Goal: Task Accomplishment & Management: Complete application form

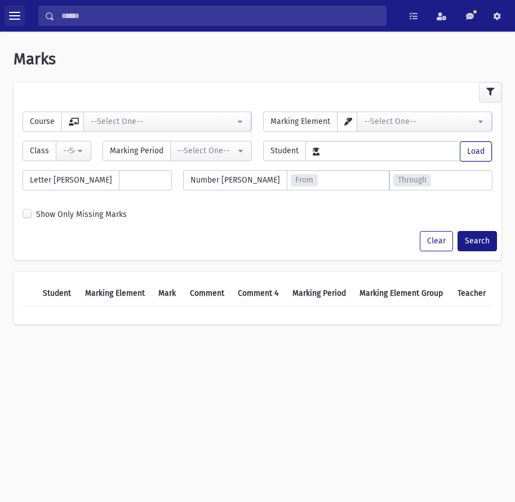
drag, startPoint x: 7, startPoint y: 15, endPoint x: 3, endPoint y: 24, distance: 10.1
click at [7, 15] on button "toggle menu" at bounding box center [15, 16] width 20 height 20
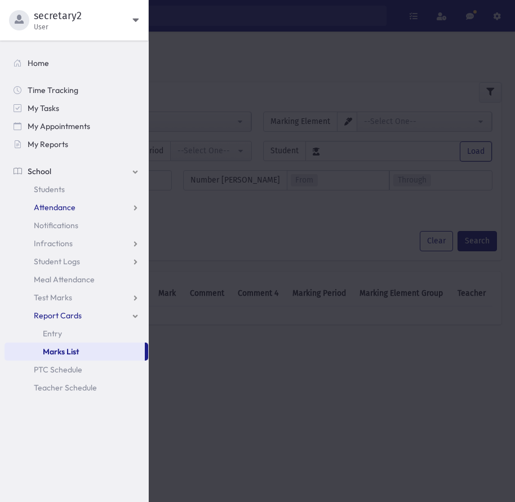
click at [51, 208] on span "Attendance" at bounding box center [55, 207] width 42 height 10
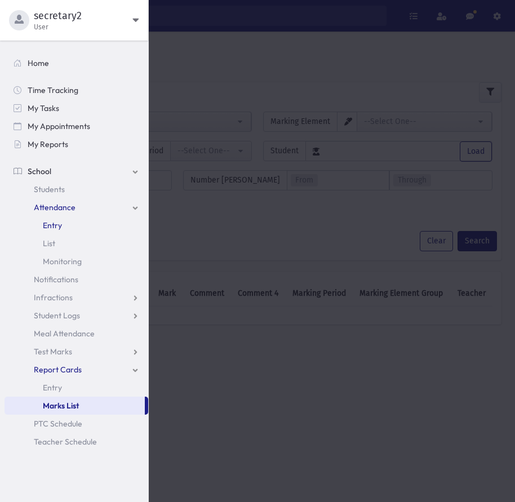
click at [59, 229] on span "Entry" at bounding box center [52, 225] width 19 height 10
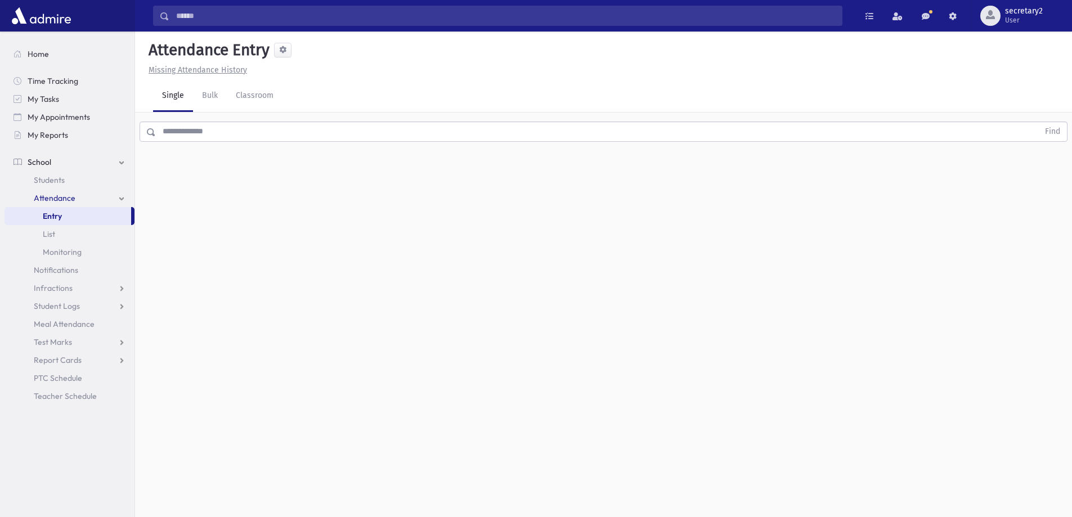
click at [243, 273] on div "Attendance Entry Missing Attendance History Single Bulk Classroom Find 0 record…" at bounding box center [603, 275] width 937 height 486
click at [324, 128] on input "text" at bounding box center [597, 132] width 883 height 20
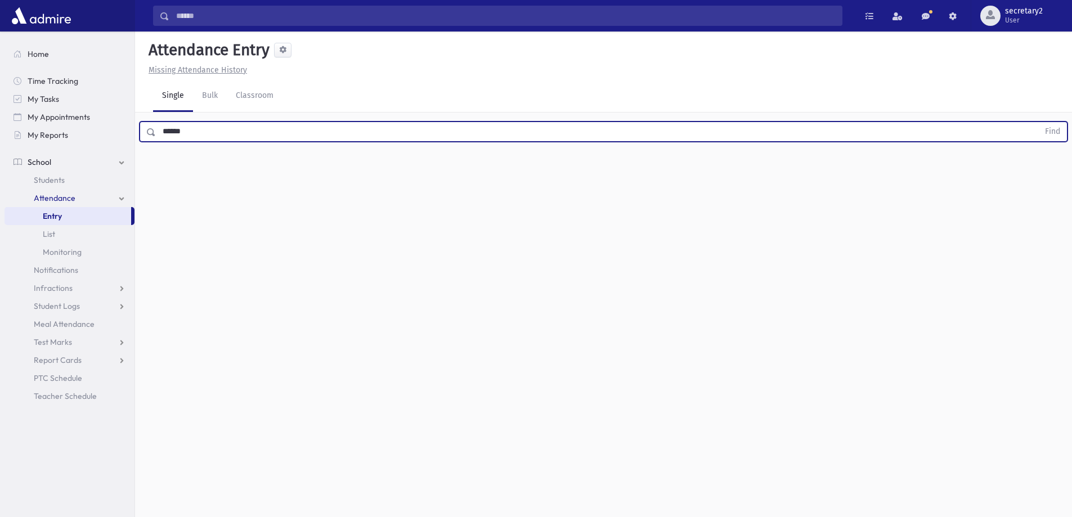
type input "******"
click at [514, 122] on button "Find" at bounding box center [1053, 131] width 29 height 19
click at [251, 126] on input "text" at bounding box center [597, 132] width 883 height 20
click at [1039, 122] on button "Find" at bounding box center [1053, 131] width 29 height 19
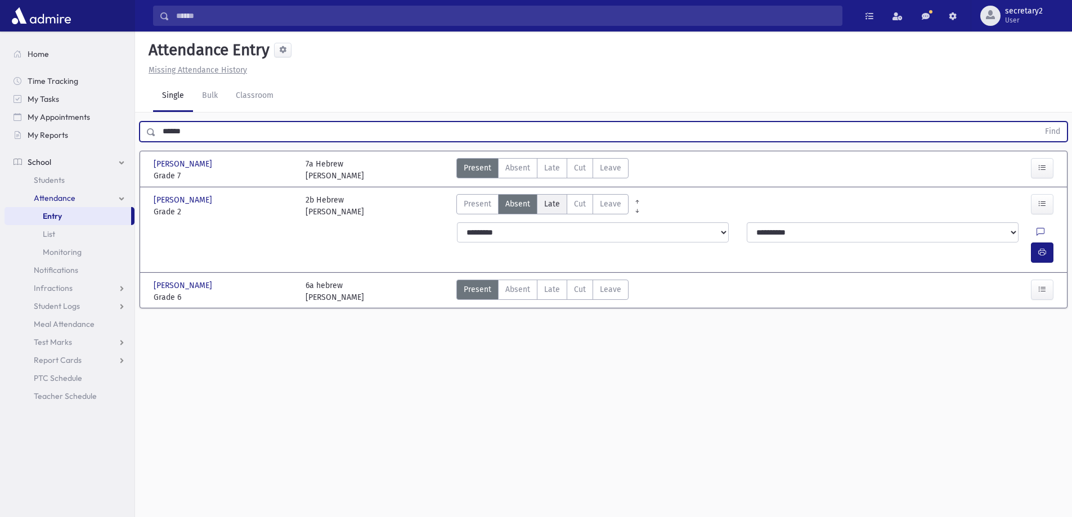
click at [549, 204] on span "Late" at bounding box center [552, 204] width 16 height 12
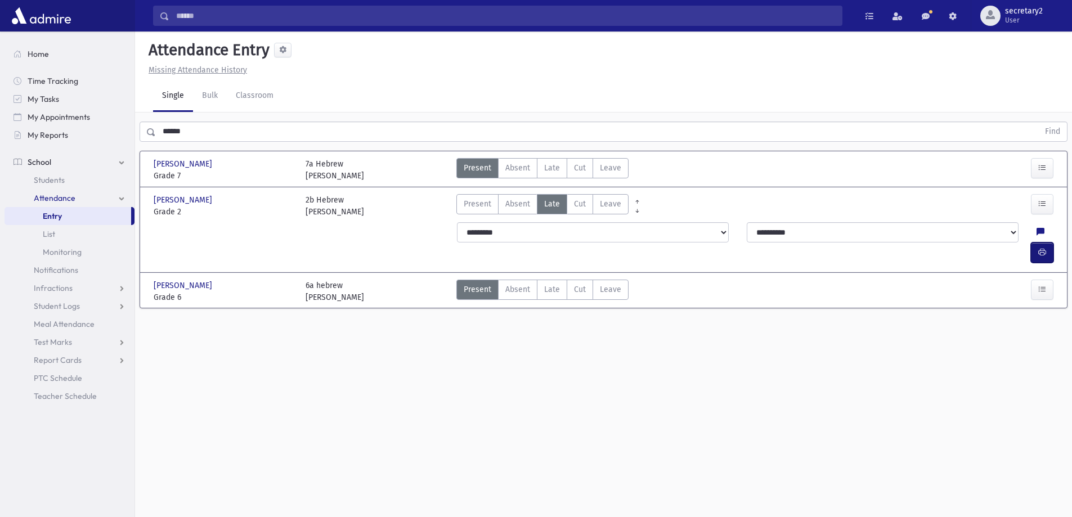
click at [1043, 248] on icon "button" at bounding box center [1043, 253] width 8 height 10
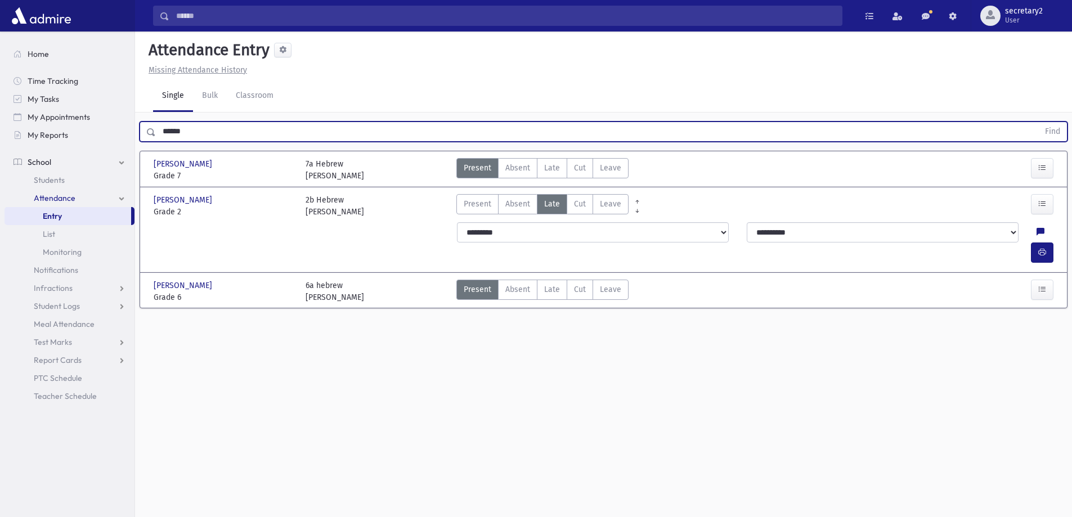
click at [202, 130] on input "******" at bounding box center [597, 132] width 883 height 20
type input "*"
click at [259, 136] on input "text" at bounding box center [597, 132] width 883 height 20
click at [1039, 122] on button "Find" at bounding box center [1053, 131] width 29 height 19
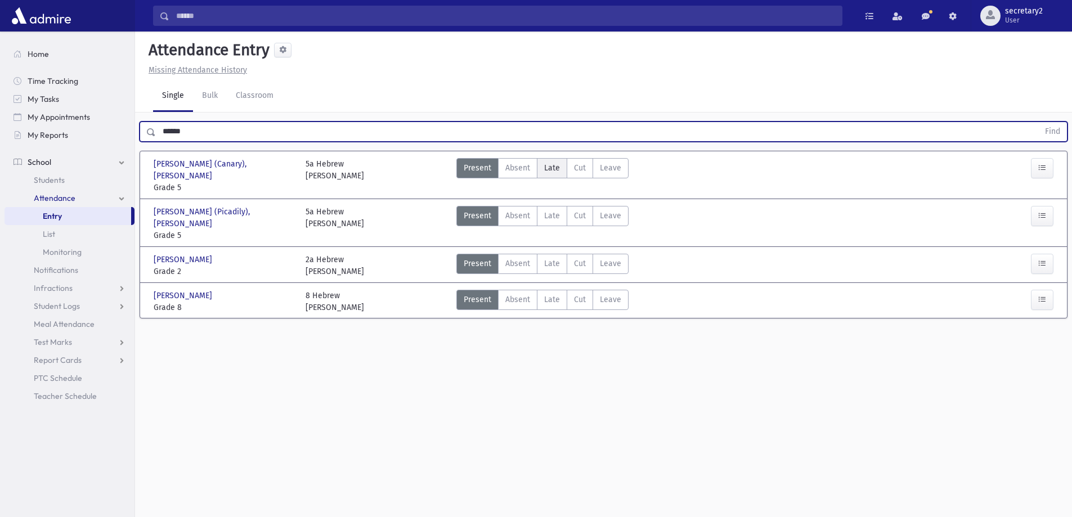
click at [558, 168] on span "Late" at bounding box center [552, 168] width 16 height 12
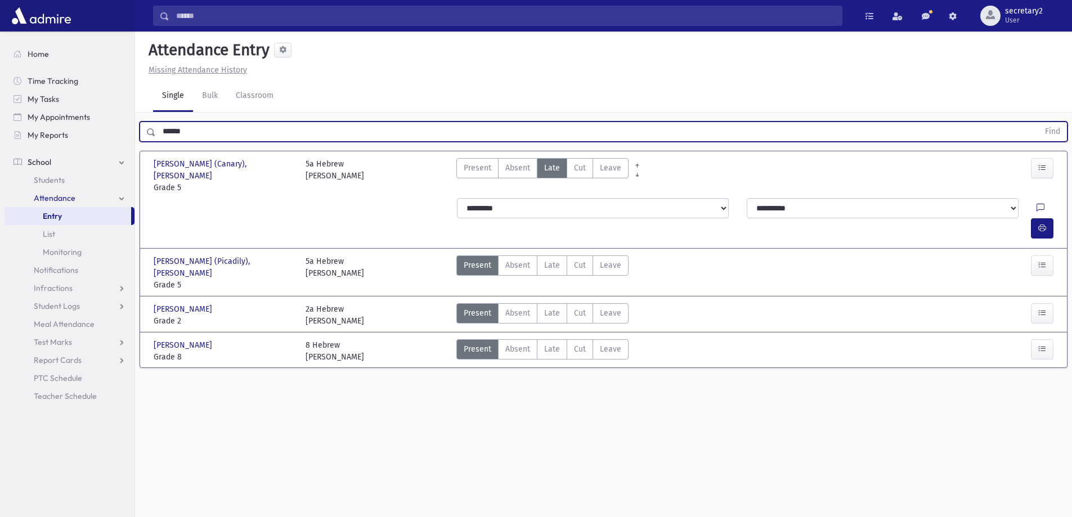
click at [209, 126] on input "******" at bounding box center [597, 132] width 883 height 20
type input "*"
click at [1039, 122] on button "Find" at bounding box center [1053, 131] width 29 height 19
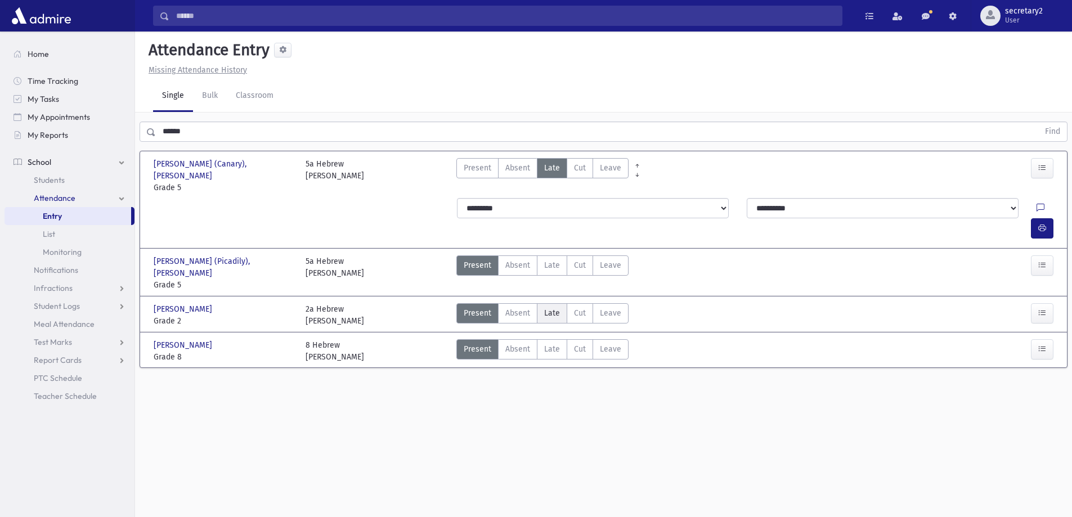
click at [547, 307] on span "Late" at bounding box center [552, 313] width 16 height 12
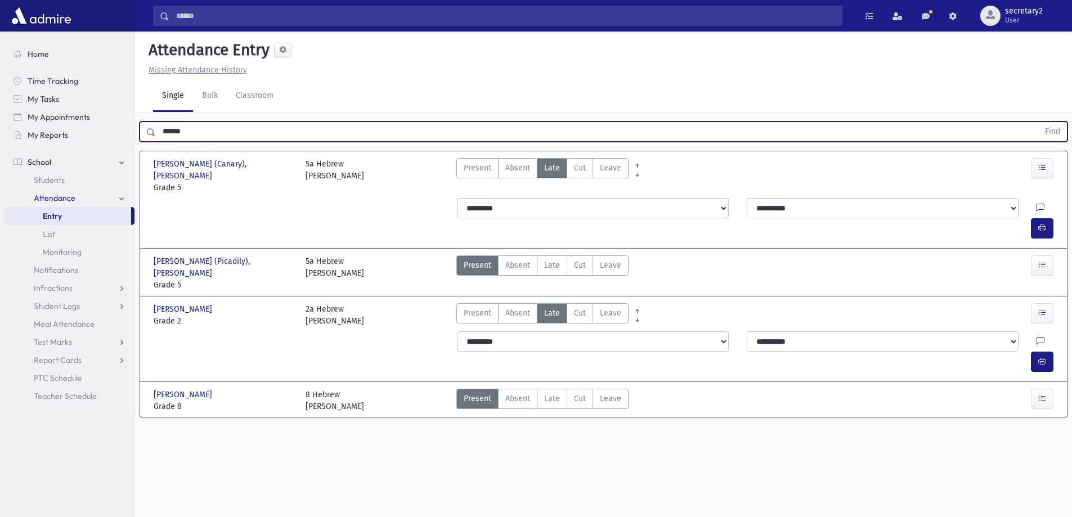
click at [202, 133] on input "******" at bounding box center [597, 132] width 883 height 20
type input "*"
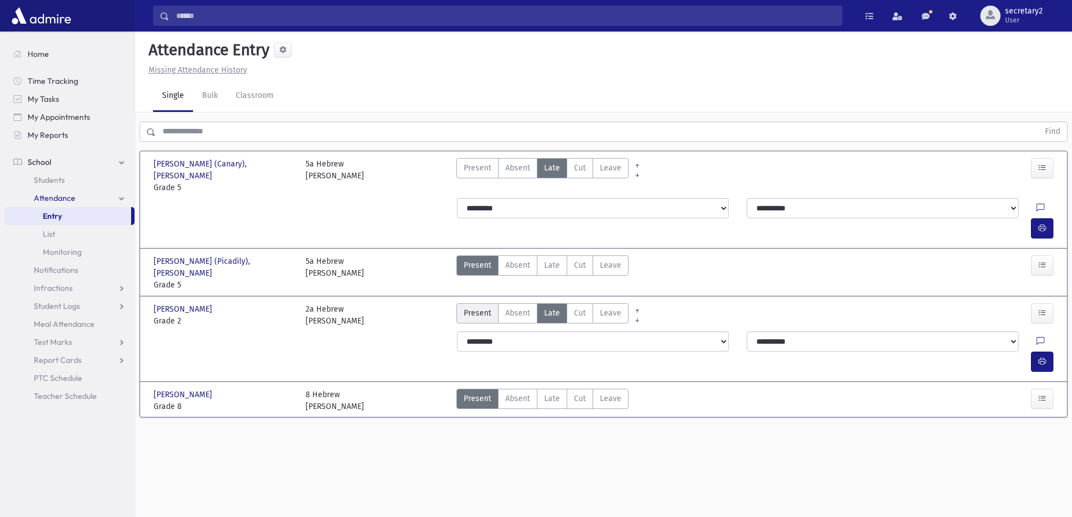
click at [482, 307] on span "Present" at bounding box center [478, 313] width 28 height 12
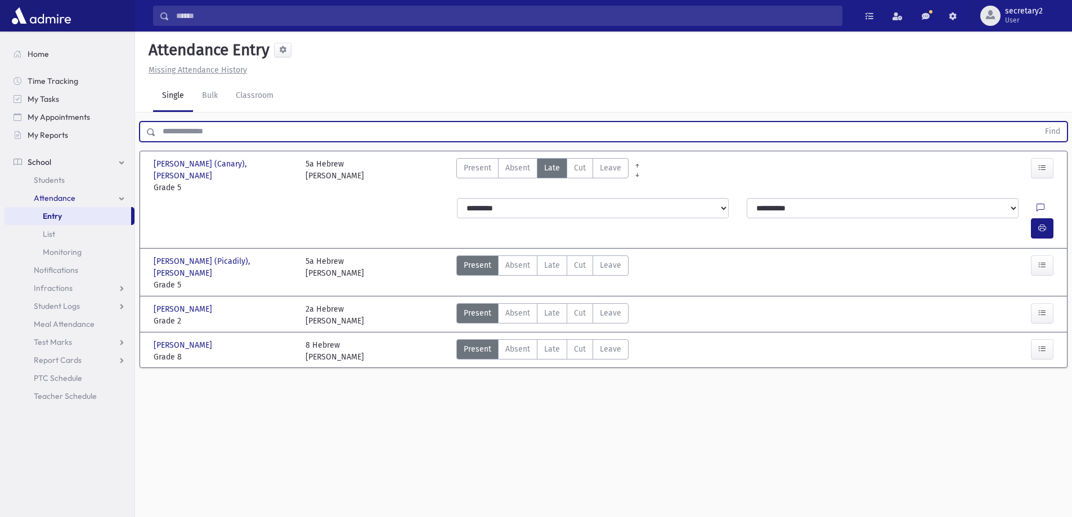
click at [571, 134] on input "text" at bounding box center [597, 132] width 883 height 20
click at [170, 132] on input "text" at bounding box center [597, 132] width 883 height 20
click at [280, 127] on input "text" at bounding box center [597, 132] width 883 height 20
click at [1039, 122] on button "Find" at bounding box center [1053, 131] width 29 height 19
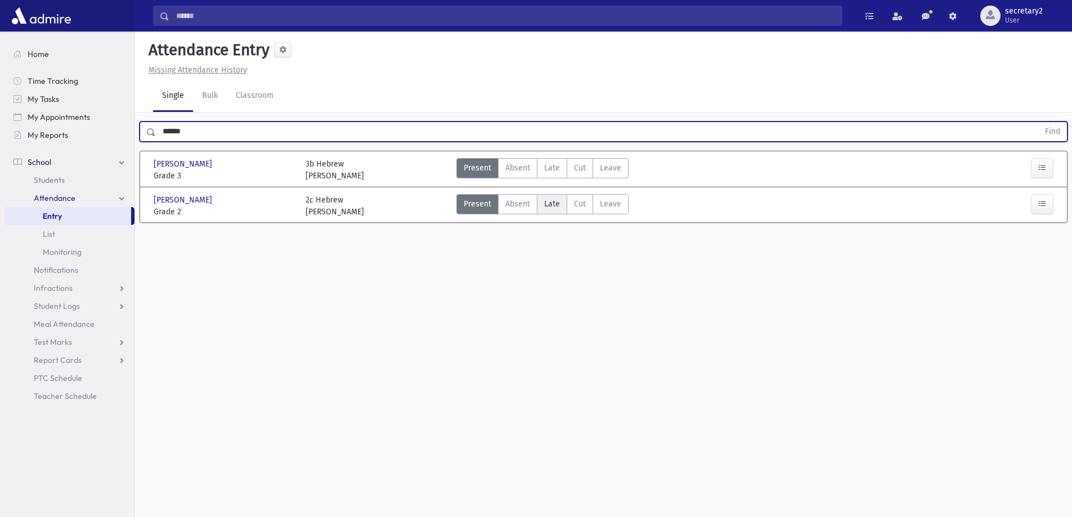
click at [547, 208] on span "Late" at bounding box center [552, 204] width 16 height 12
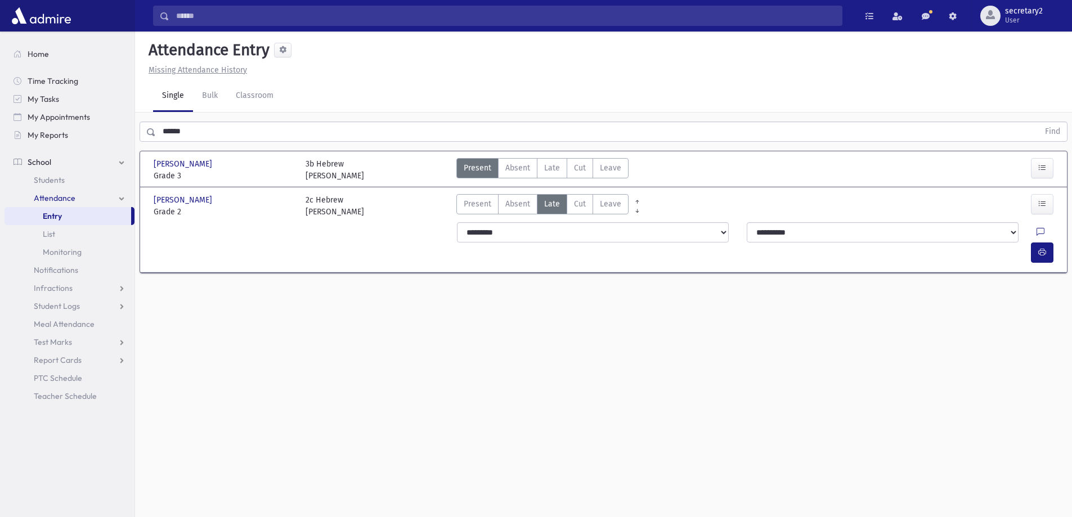
click at [215, 117] on div "****** Find" at bounding box center [603, 130] width 937 height 34
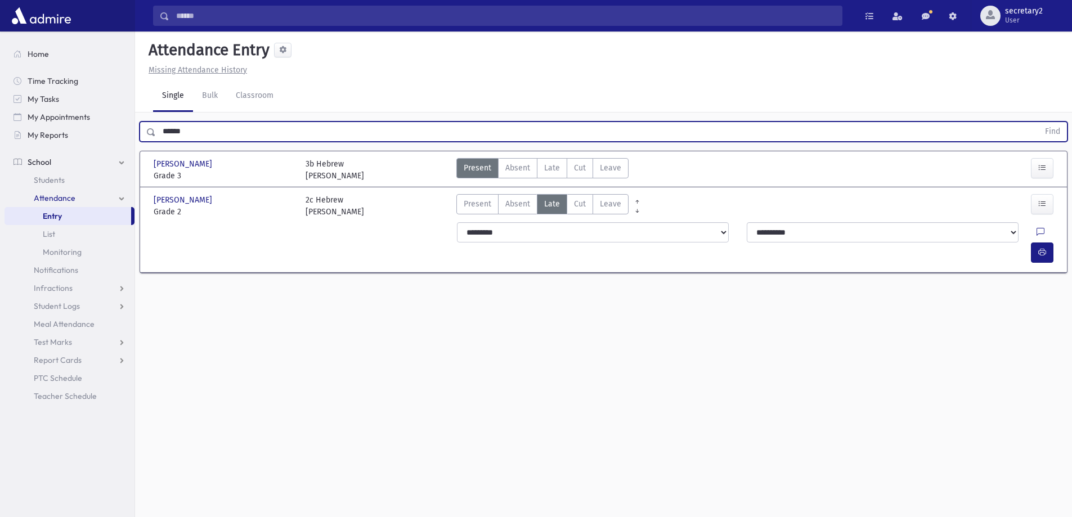
click at [221, 128] on input "******" at bounding box center [597, 132] width 883 height 20
type input "*"
type input "*****"
click at [1039, 122] on button "Find" at bounding box center [1053, 131] width 29 height 19
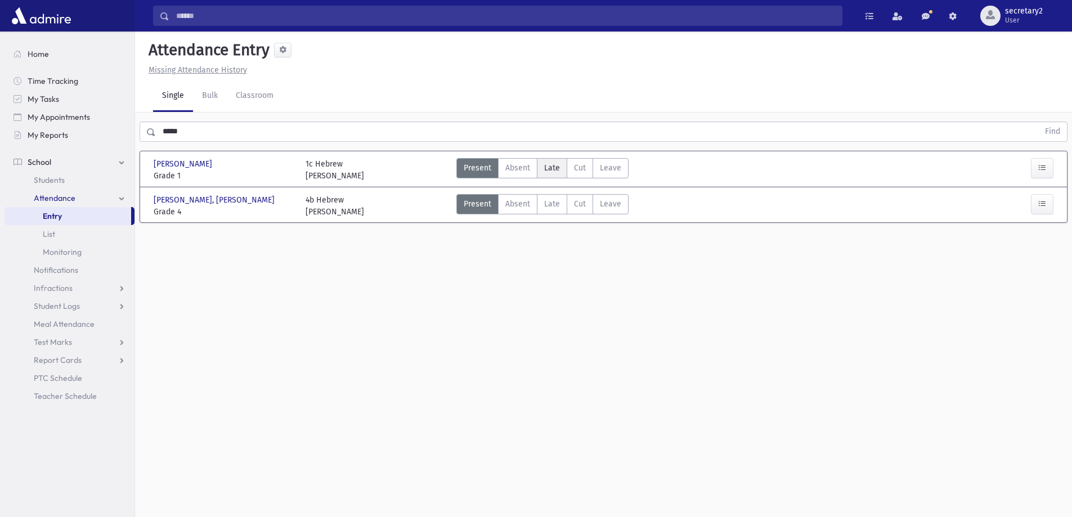
click at [553, 169] on span "Late" at bounding box center [552, 168] width 16 height 12
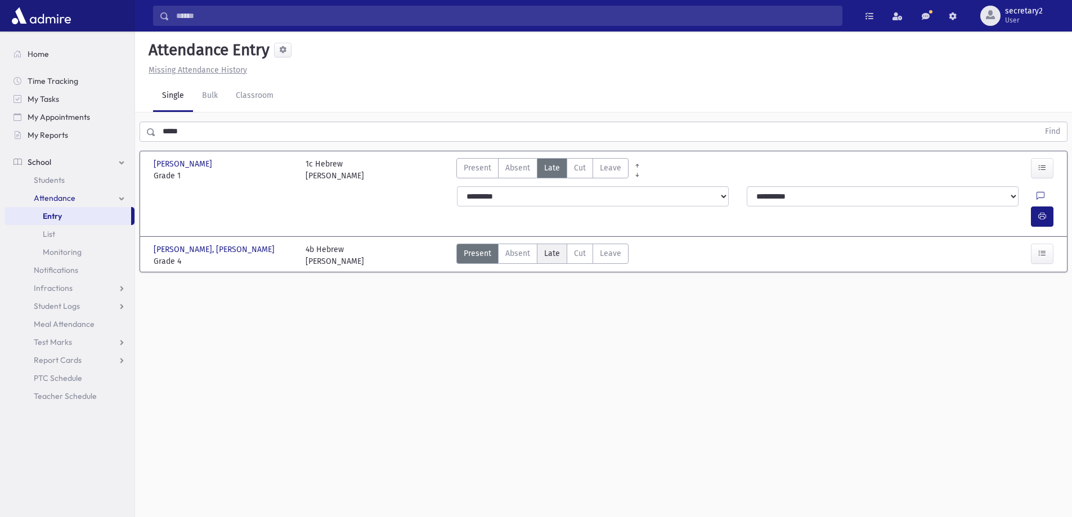
click at [546, 248] on span "Late" at bounding box center [552, 254] width 16 height 12
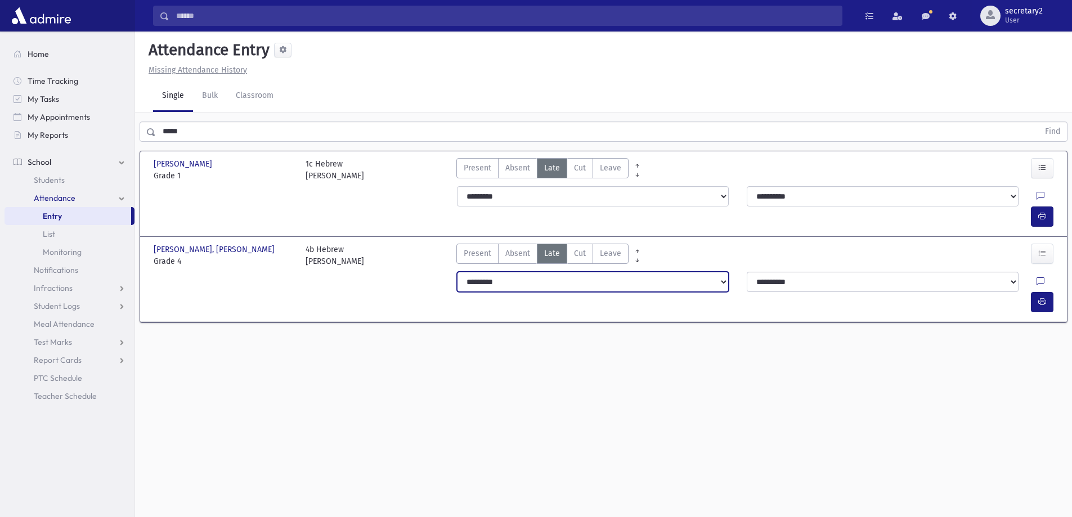
click at [715, 272] on select "**********" at bounding box center [593, 282] width 272 height 20
select select "*******"
click at [457, 272] on select "**********" at bounding box center [593, 282] width 272 height 20
click at [232, 135] on input "*****" at bounding box center [597, 132] width 883 height 20
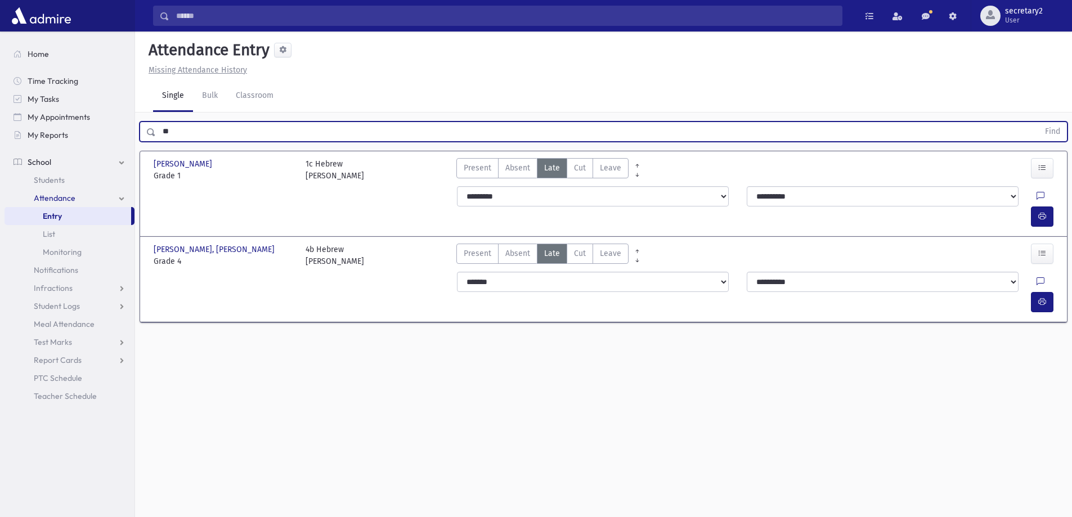
type input "*"
click at [1039, 122] on button "Find" at bounding box center [1053, 131] width 29 height 19
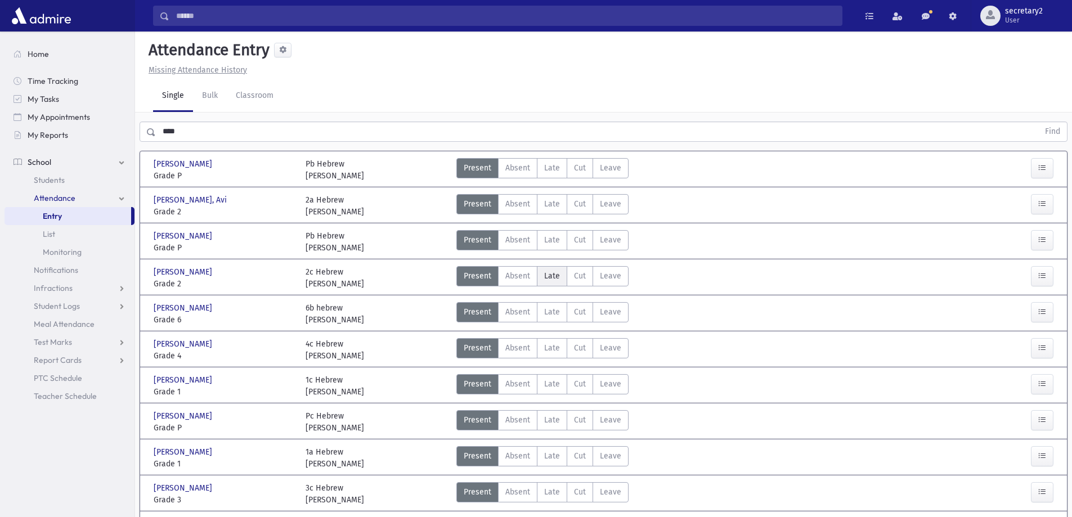
click at [553, 279] on span "Late" at bounding box center [552, 276] width 16 height 12
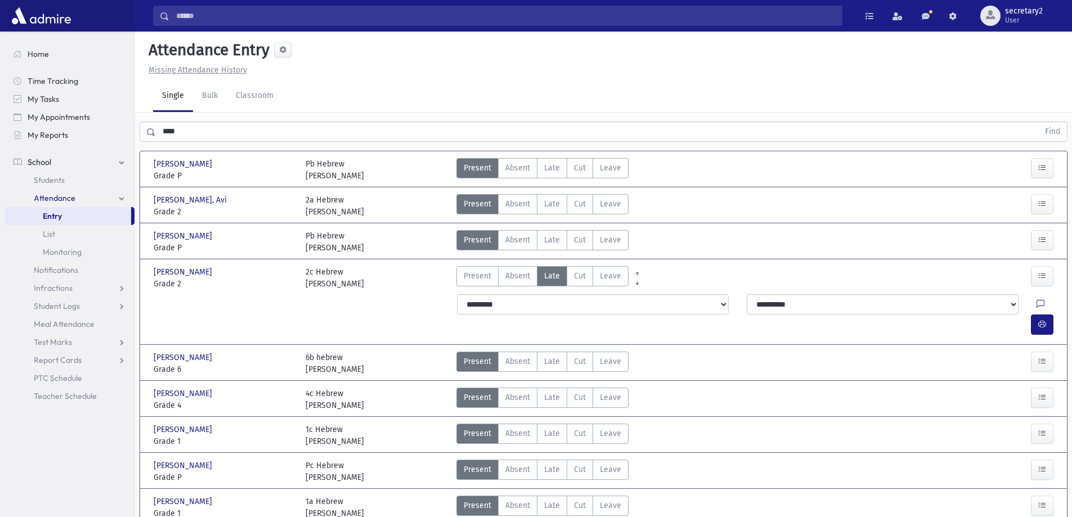
click at [267, 128] on input "****" at bounding box center [597, 132] width 883 height 20
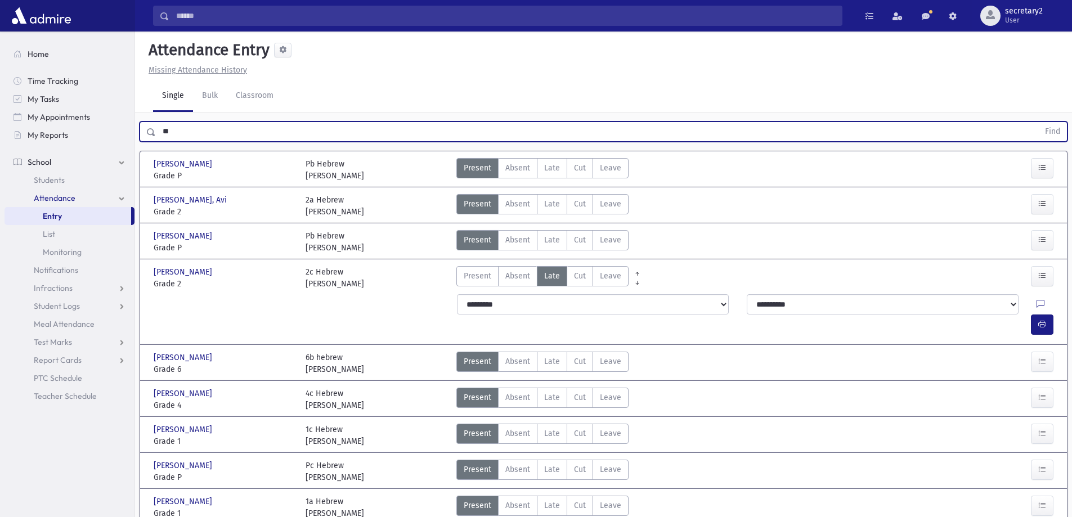
type input "*"
click at [1039, 122] on button "Find" at bounding box center [1053, 131] width 29 height 19
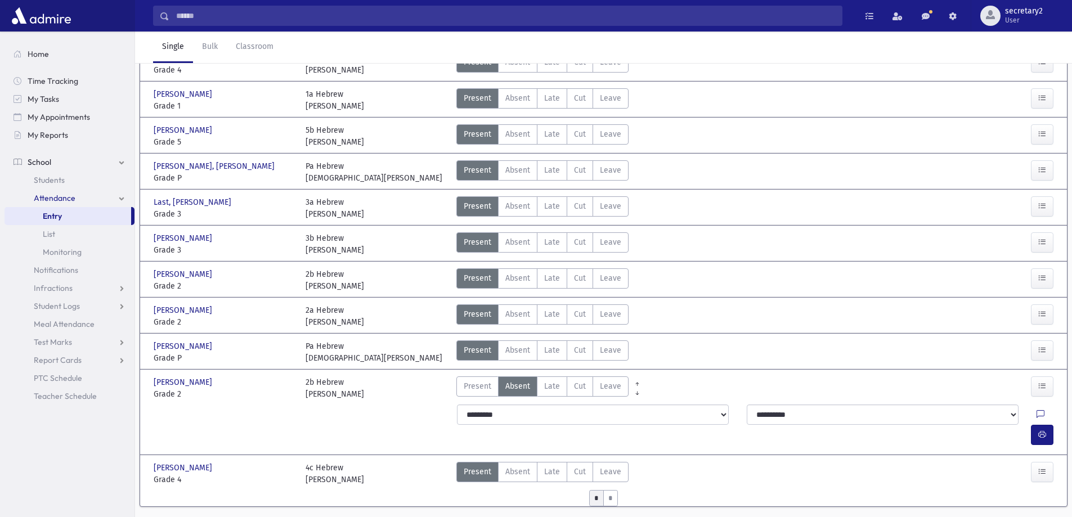
scroll to position [441, 0]
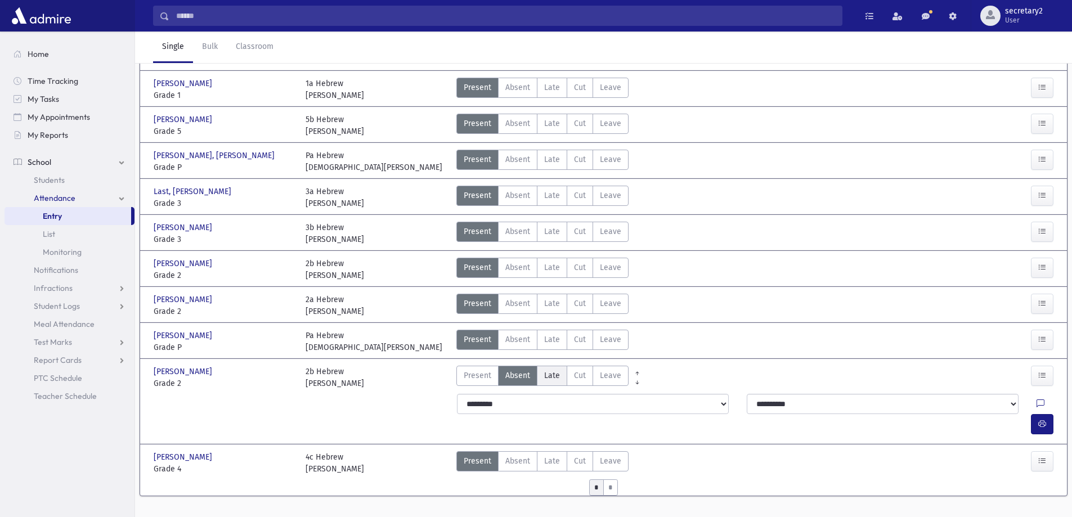
click at [557, 376] on span "Late" at bounding box center [552, 376] width 16 height 12
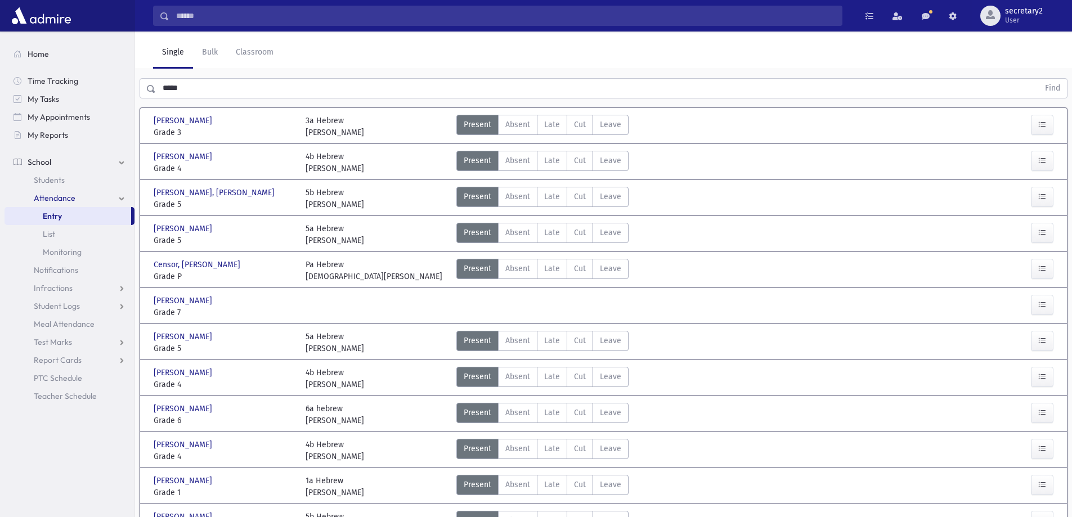
scroll to position [0, 0]
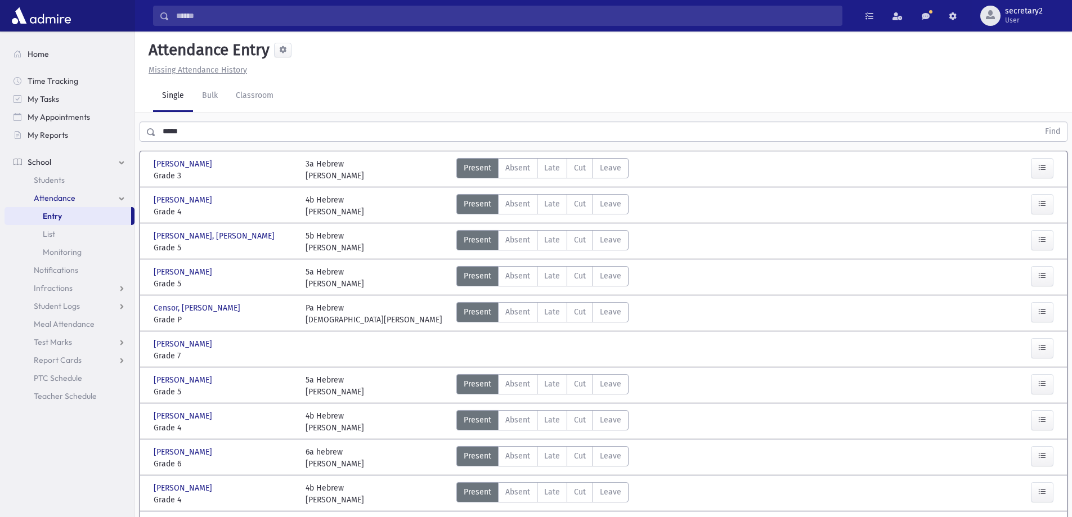
click at [260, 131] on input "*****" at bounding box center [597, 132] width 883 height 20
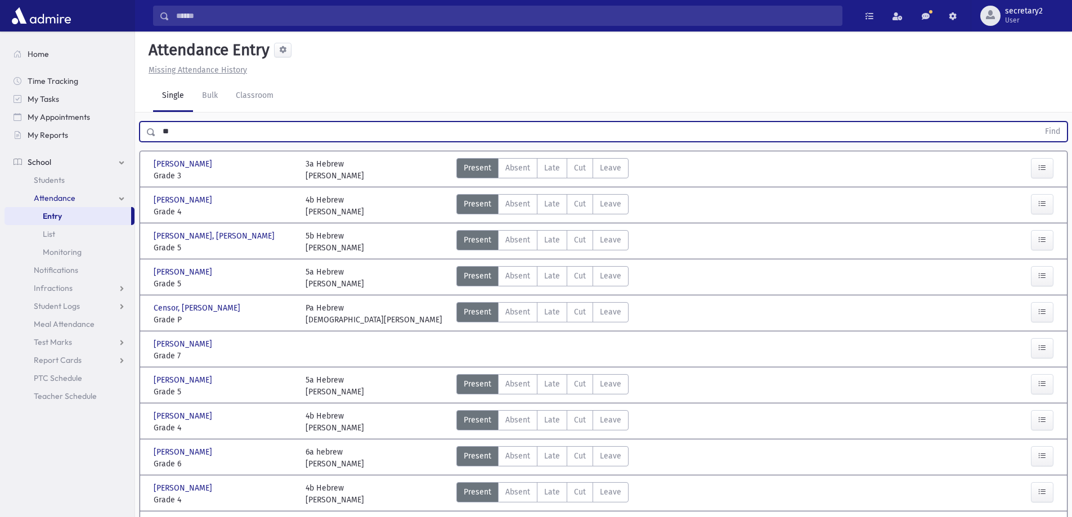
type input "*"
click at [261, 96] on link "Classroom" at bounding box center [255, 97] width 56 height 32
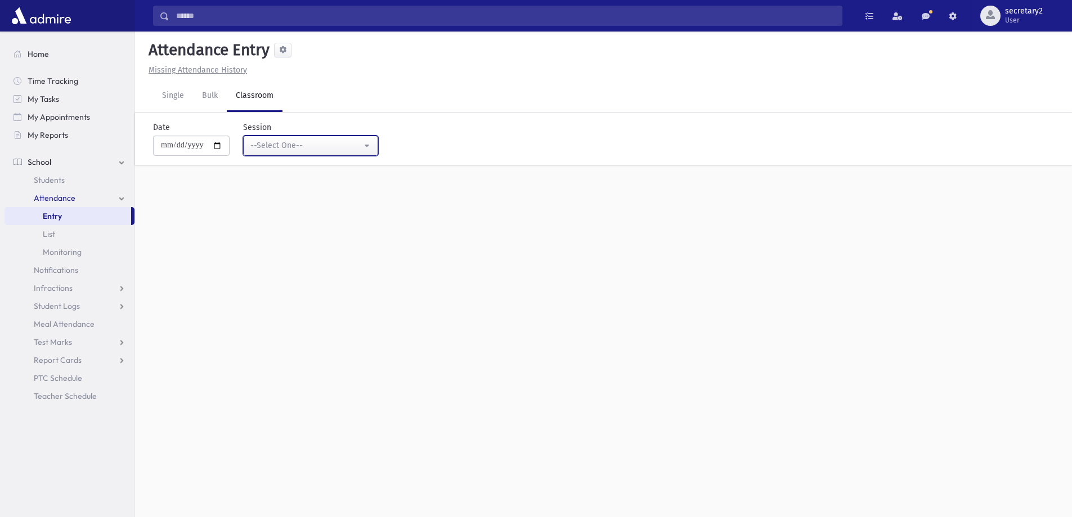
click at [368, 149] on button "--Select One--" at bounding box center [310, 146] width 135 height 20
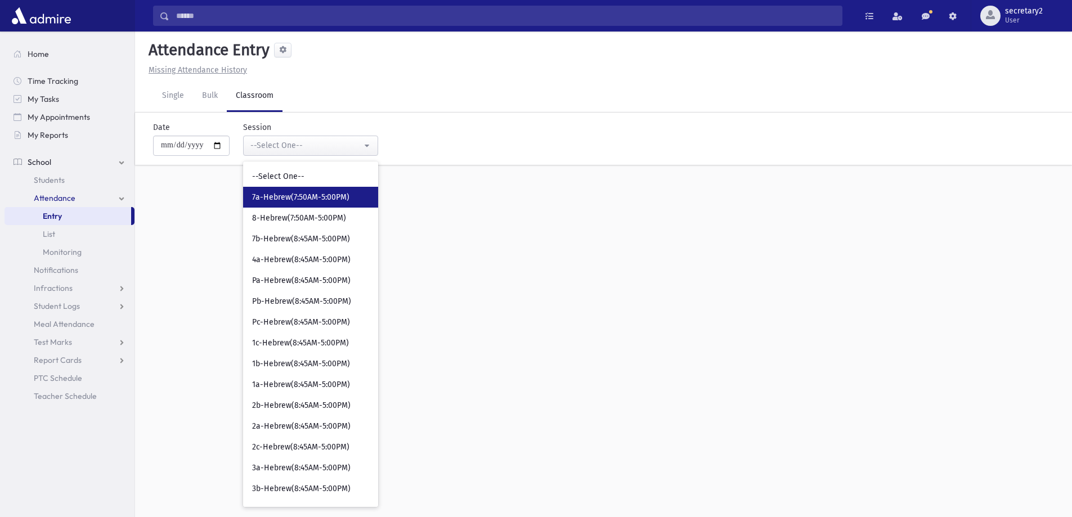
click at [310, 196] on span "7a-Hebrew(7:50AM-5:00PM)" at bounding box center [300, 197] width 97 height 11
select select "****"
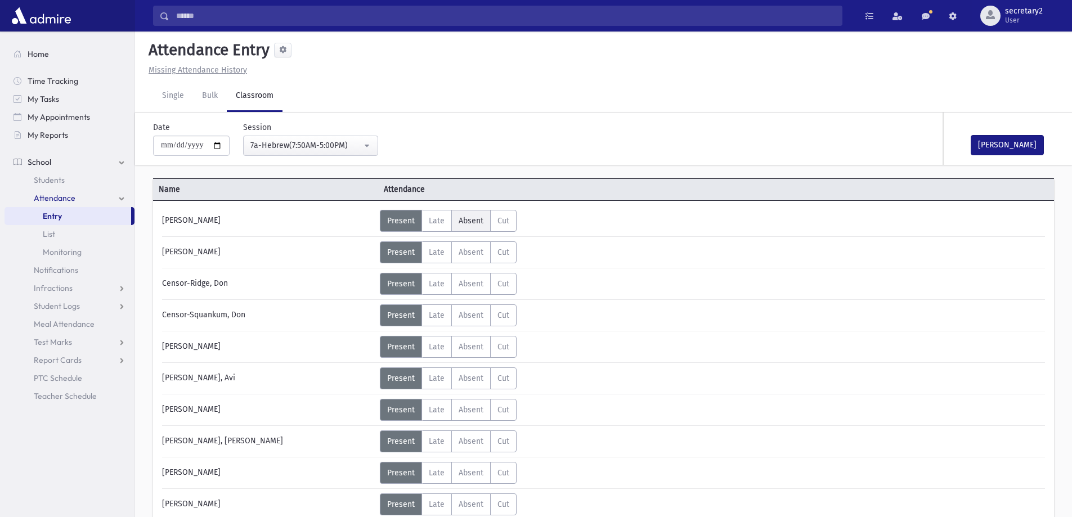
click at [467, 217] on span "Absent" at bounding box center [471, 221] width 25 height 10
click at [1013, 147] on button "Mark Done" at bounding box center [1007, 145] width 73 height 20
click at [168, 105] on link "Single" at bounding box center [173, 97] width 40 height 32
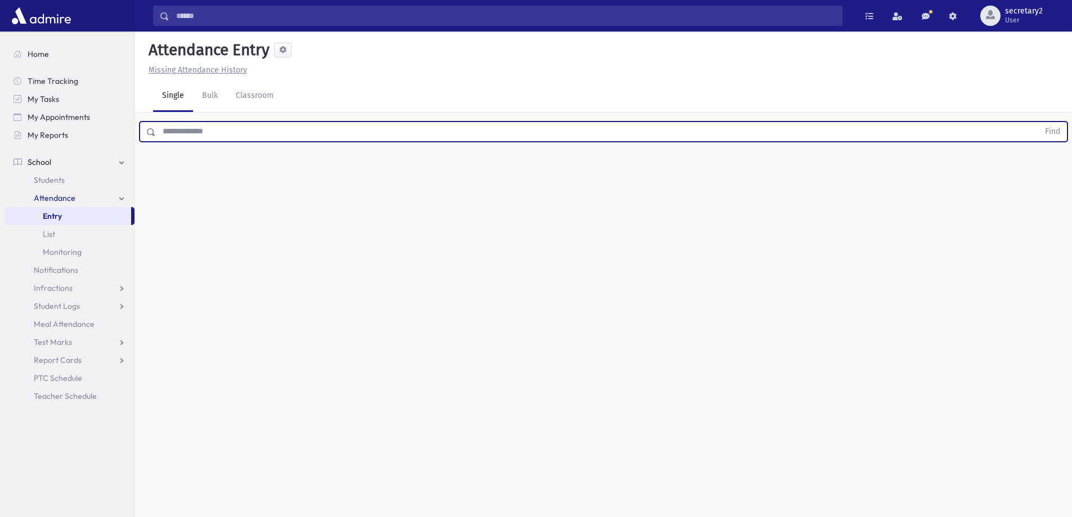
click at [270, 138] on input "text" at bounding box center [597, 132] width 883 height 20
click at [1039, 122] on button "Find" at bounding box center [1053, 131] width 29 height 19
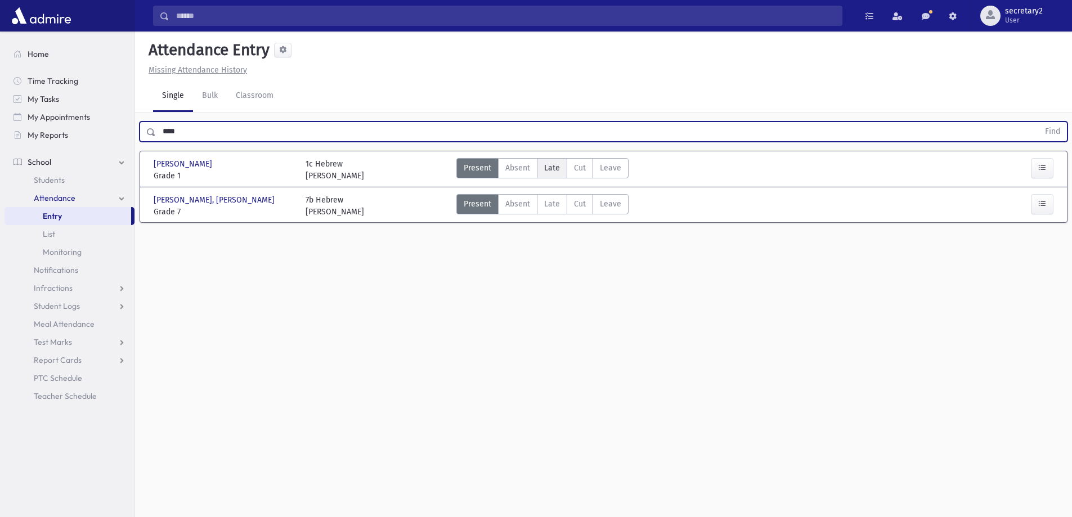
click at [553, 167] on span "Late" at bounding box center [552, 168] width 16 height 12
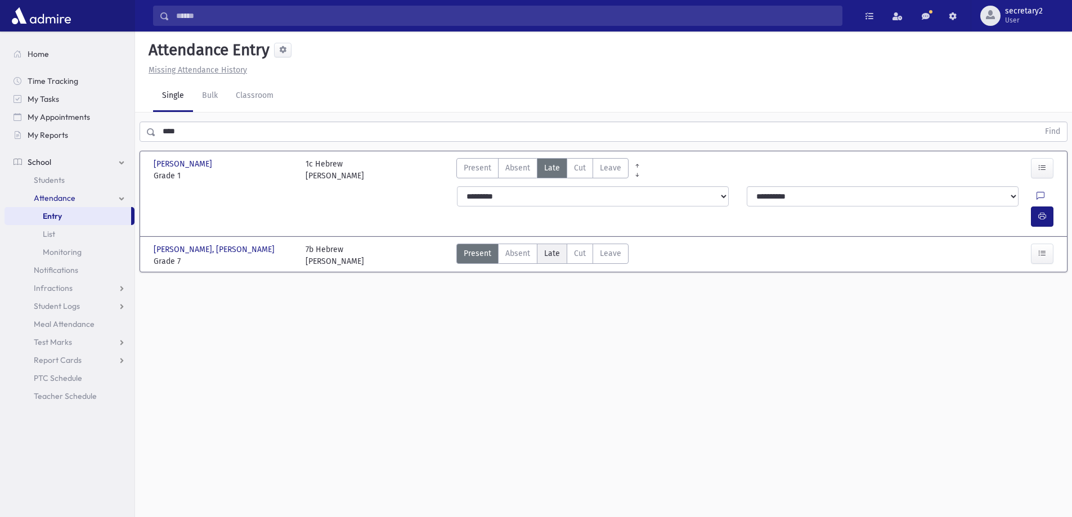
click at [555, 248] on span "Late" at bounding box center [552, 254] width 16 height 12
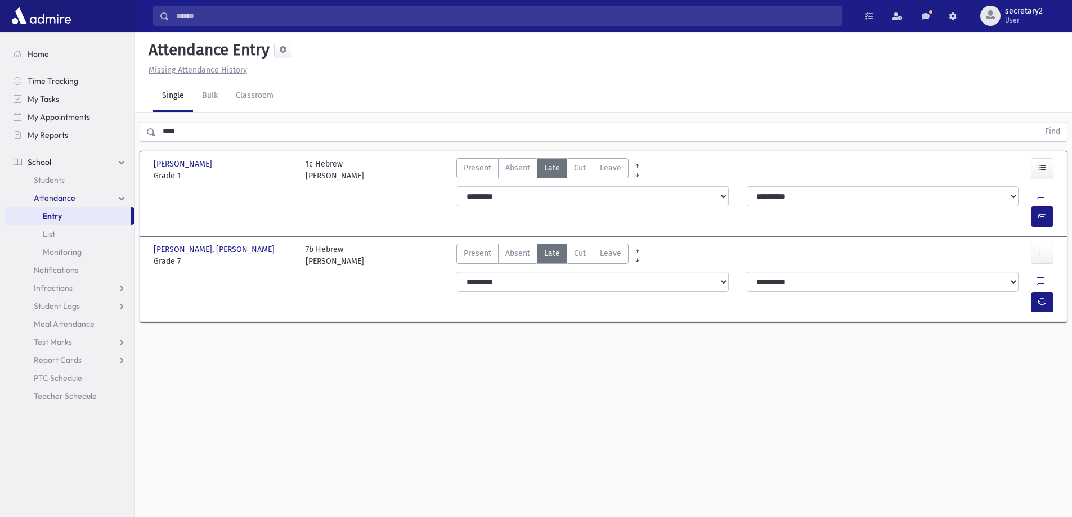
click at [343, 136] on input "****" at bounding box center [597, 132] width 883 height 20
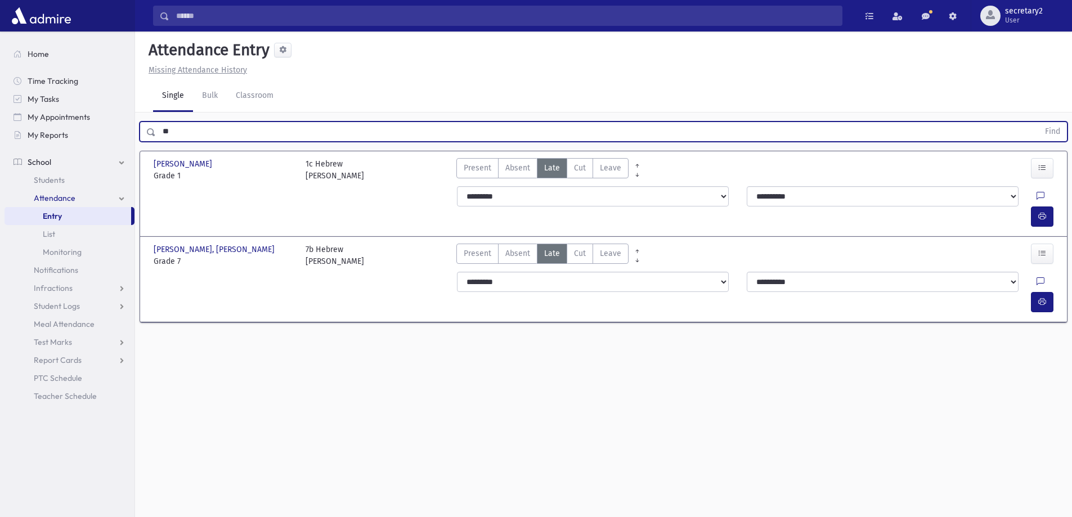
type input "*"
click at [1039, 122] on button "Find" at bounding box center [1053, 131] width 29 height 19
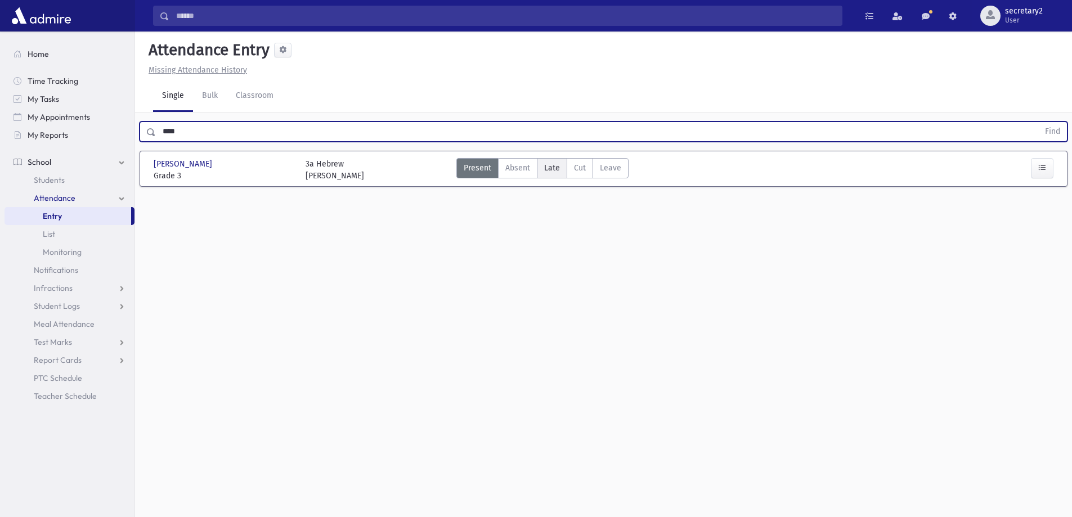
click at [551, 166] on span "Late" at bounding box center [552, 168] width 16 height 12
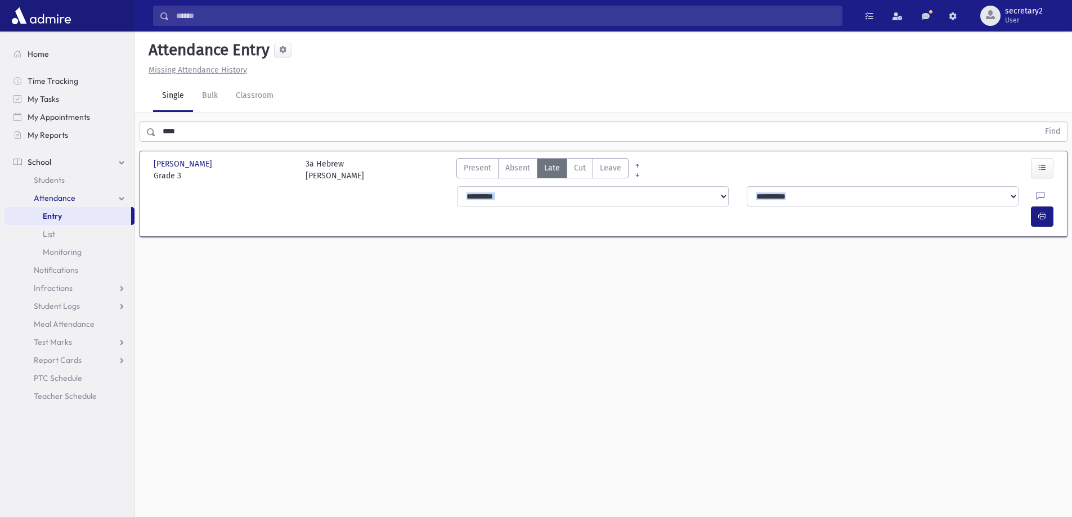
drag, startPoint x: 649, startPoint y: 233, endPoint x: 0, endPoint y: 2, distance: 688.4
click at [445, 150] on div "Attendance Entry Missing Attendance History Single Bulk Classroom **** Find Tas…" at bounding box center [603, 275] width 937 height 486
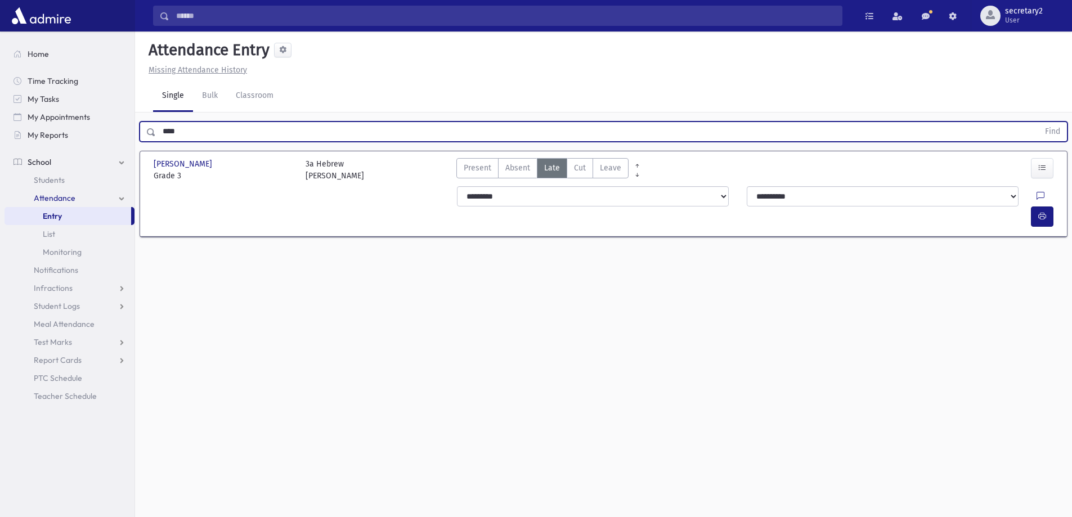
click at [181, 128] on input "****" at bounding box center [597, 132] width 883 height 20
type input "*"
click at [1047, 207] on button "button" at bounding box center [1042, 217] width 23 height 20
click at [346, 136] on input "text" at bounding box center [597, 132] width 883 height 20
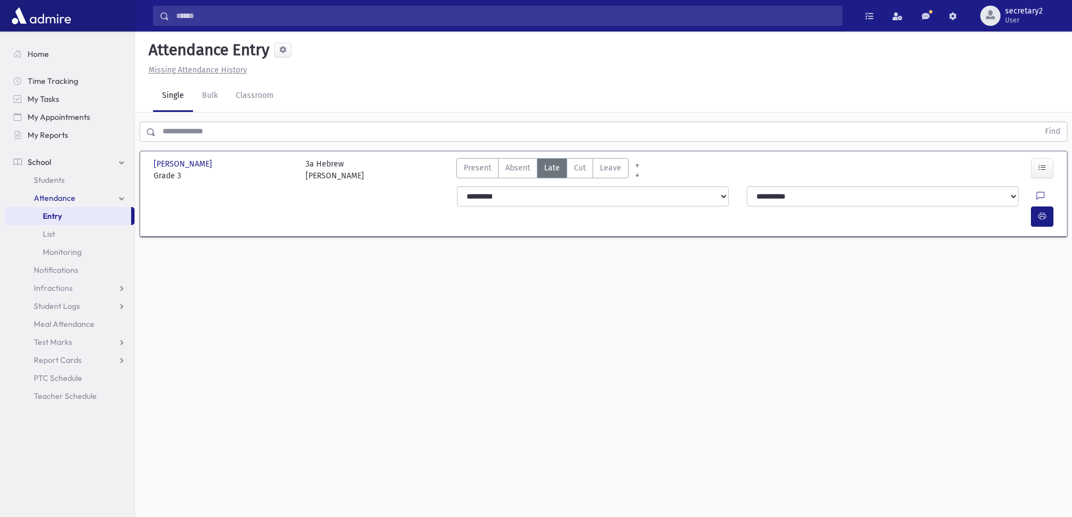
click at [269, 423] on div "Attendance Entry Missing Attendance History Single Bulk Classroom Find Tashman,…" at bounding box center [603, 275] width 937 height 486
click at [227, 130] on input "text" at bounding box center [597, 132] width 883 height 20
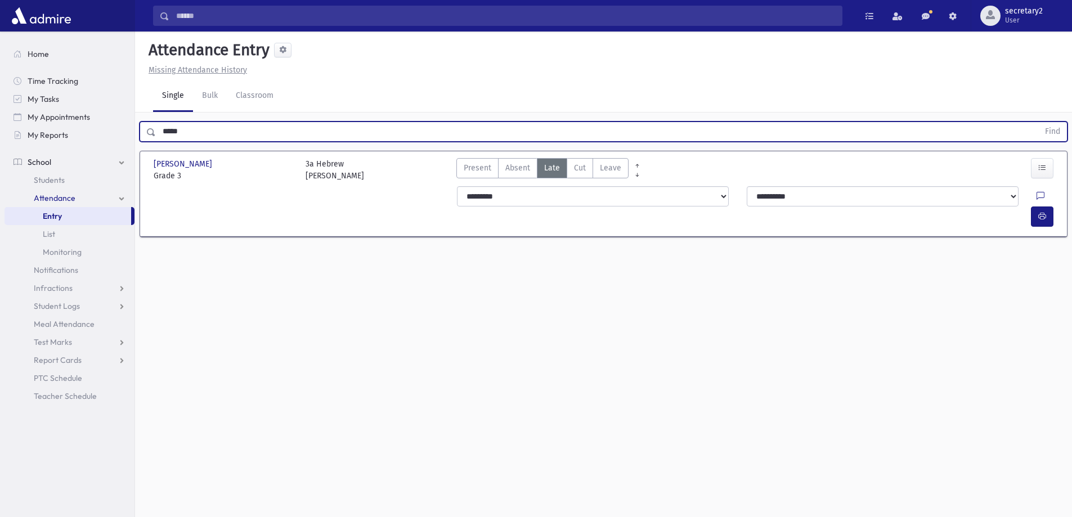
click at [1039, 122] on button "Find" at bounding box center [1053, 131] width 29 height 19
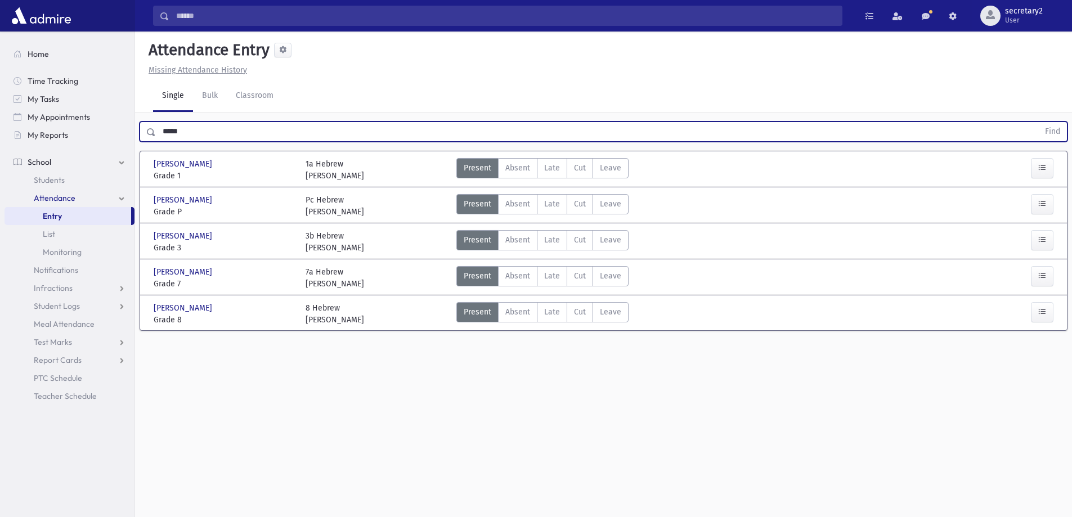
click at [1039, 122] on button "Find" at bounding box center [1053, 131] width 29 height 19
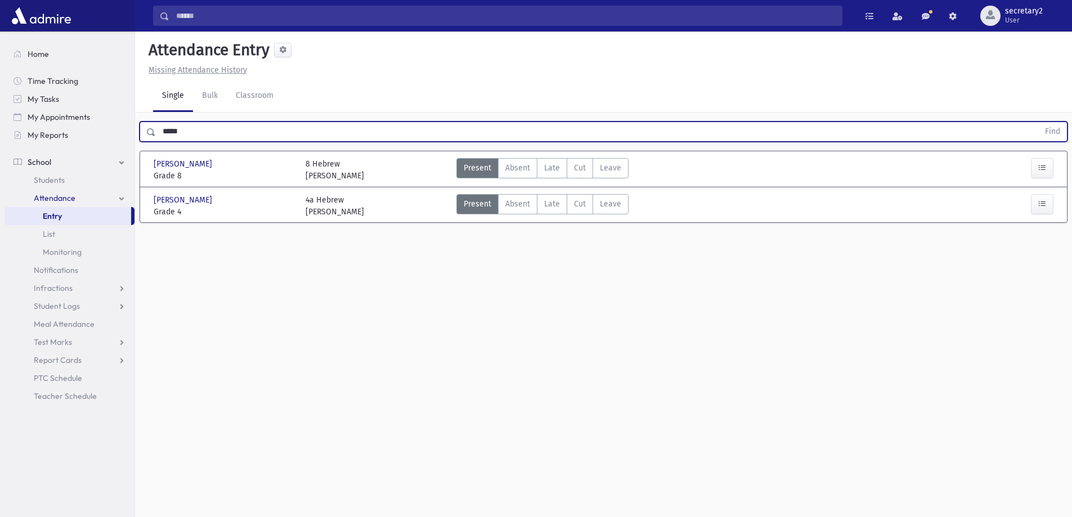
click at [235, 135] on input "*****" at bounding box center [597, 132] width 883 height 20
type input "*"
click at [1039, 122] on button "Find" at bounding box center [1053, 131] width 29 height 19
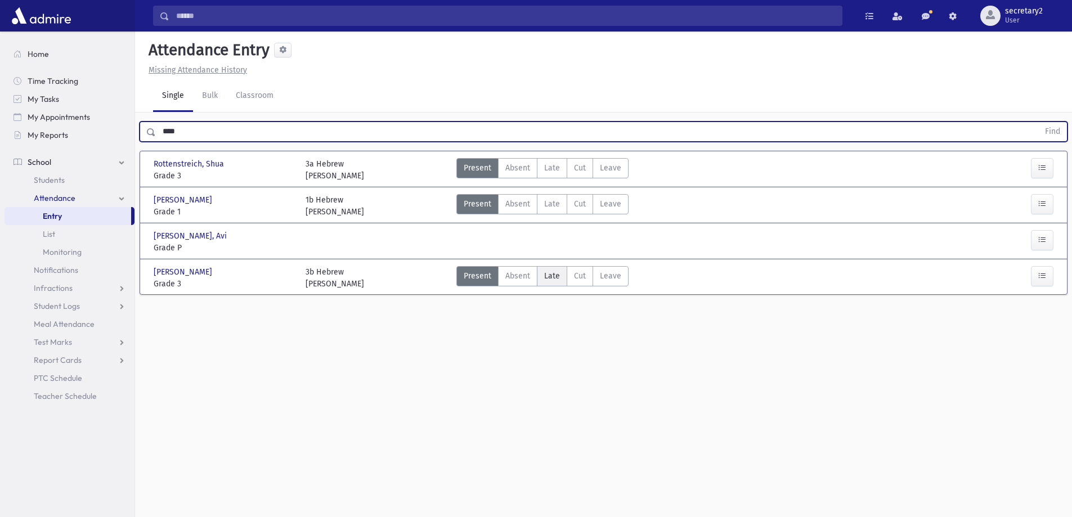
click at [545, 274] on span "Late" at bounding box center [552, 276] width 16 height 12
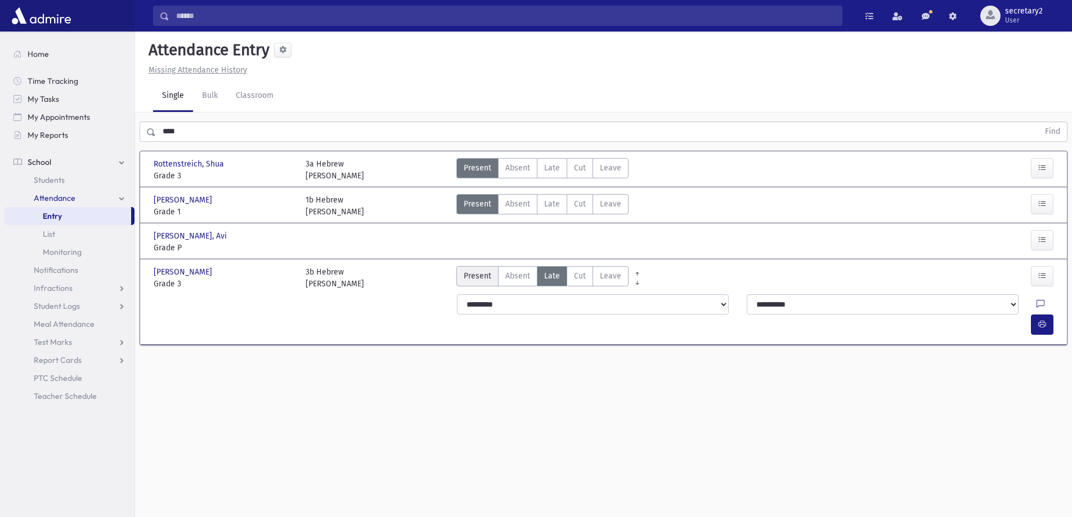
click at [484, 281] on span "Present" at bounding box center [478, 276] width 28 height 12
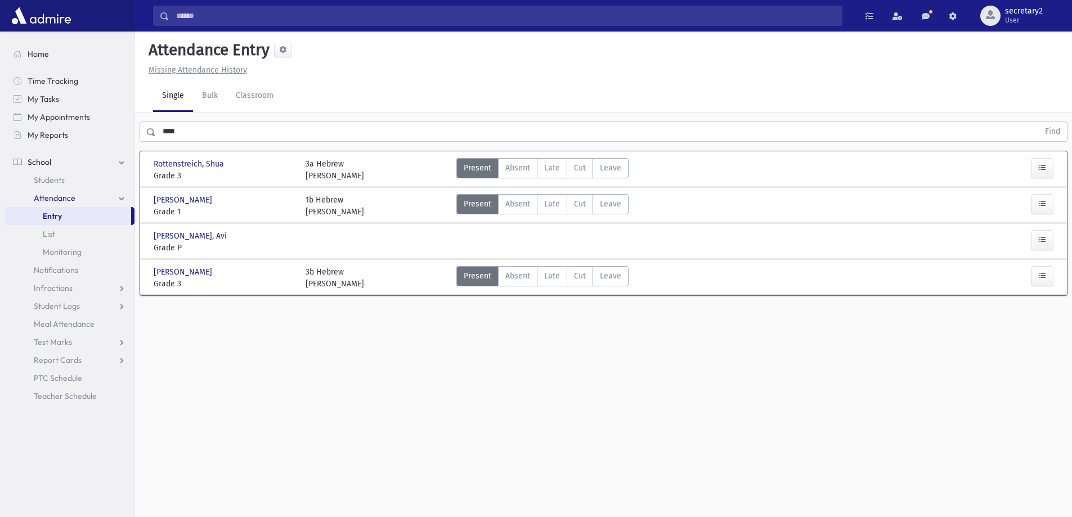
click at [208, 131] on input "****" at bounding box center [597, 132] width 883 height 20
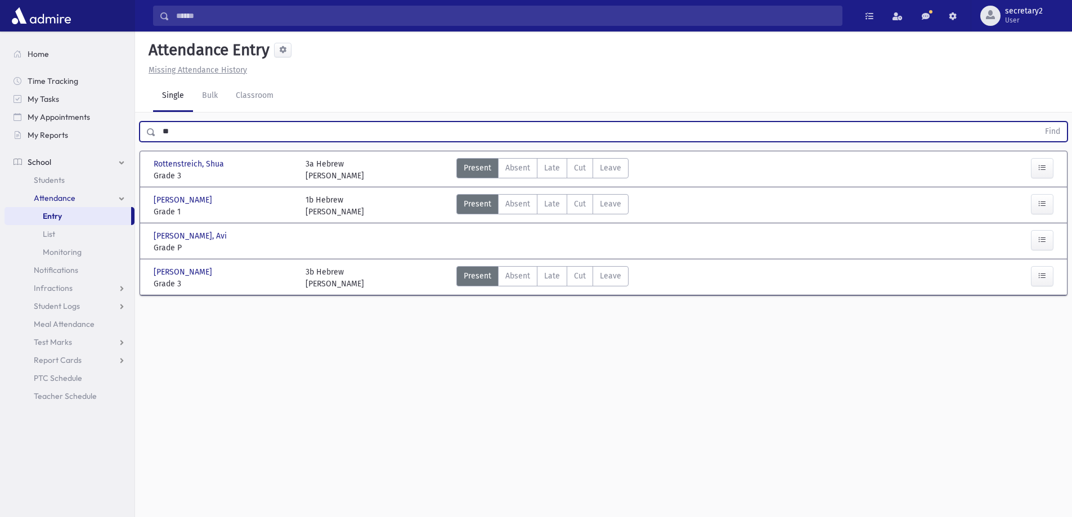
type input "*"
click at [1039, 122] on button "Find" at bounding box center [1053, 131] width 29 height 19
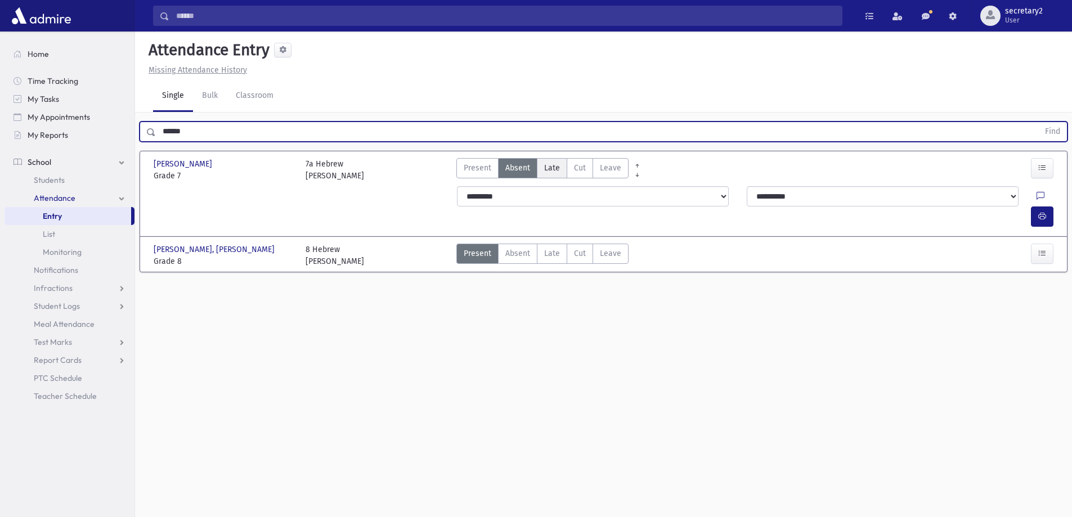
click at [558, 165] on span "Late" at bounding box center [552, 168] width 16 height 12
click at [194, 129] on input "******" at bounding box center [597, 132] width 883 height 20
type input "*"
click at [431, 90] on div "Single Bulk Classroom" at bounding box center [612, 97] width 919 height 32
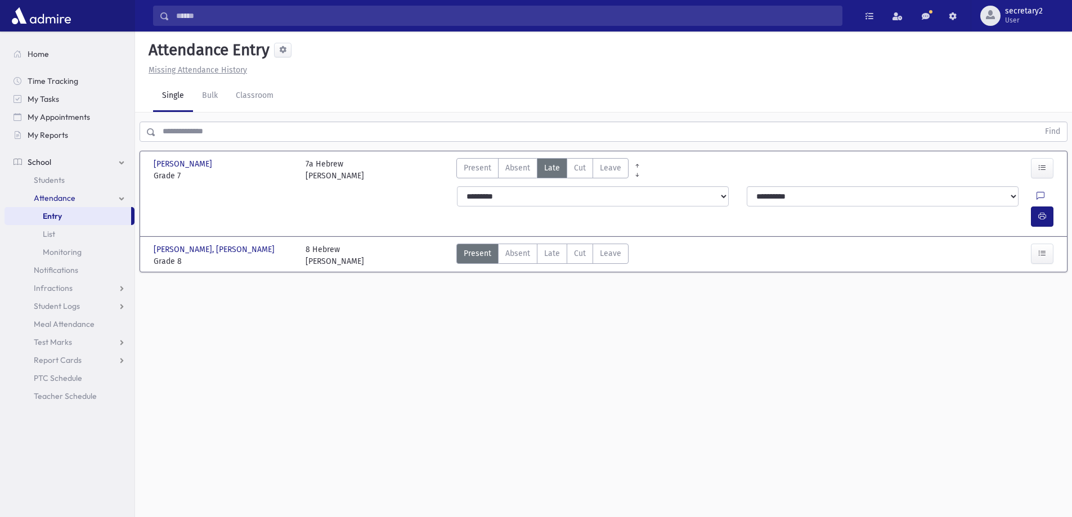
drag, startPoint x: 388, startPoint y: 339, endPoint x: 422, endPoint y: 321, distance: 38.3
click at [389, 339] on div "Attendance Entry Missing Attendance History Single Bulk Classroom Find Berdah, …" at bounding box center [603, 275] width 937 height 486
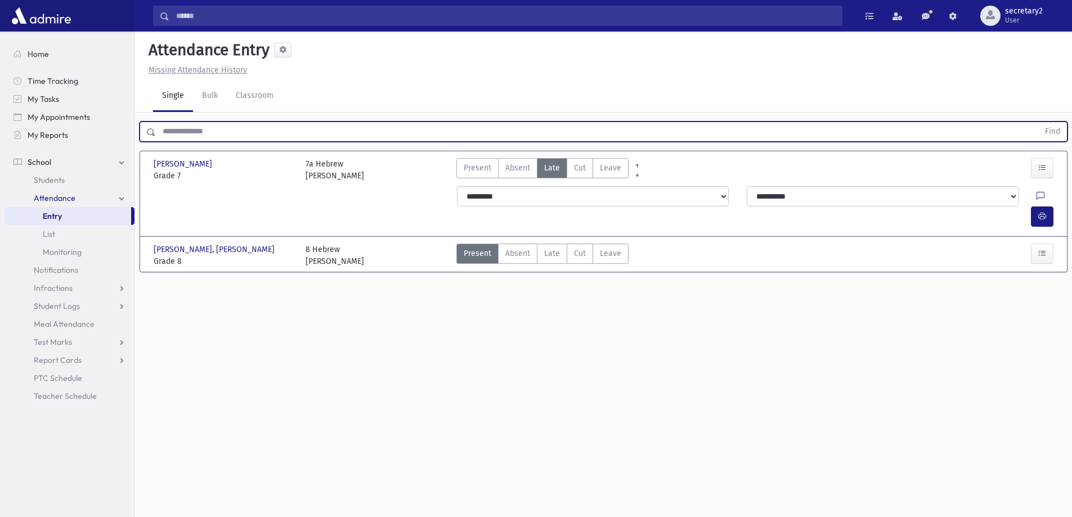
click at [189, 129] on input "text" at bounding box center [597, 132] width 883 height 20
type input "*****"
click at [1039, 122] on button "Find" at bounding box center [1053, 131] width 29 height 19
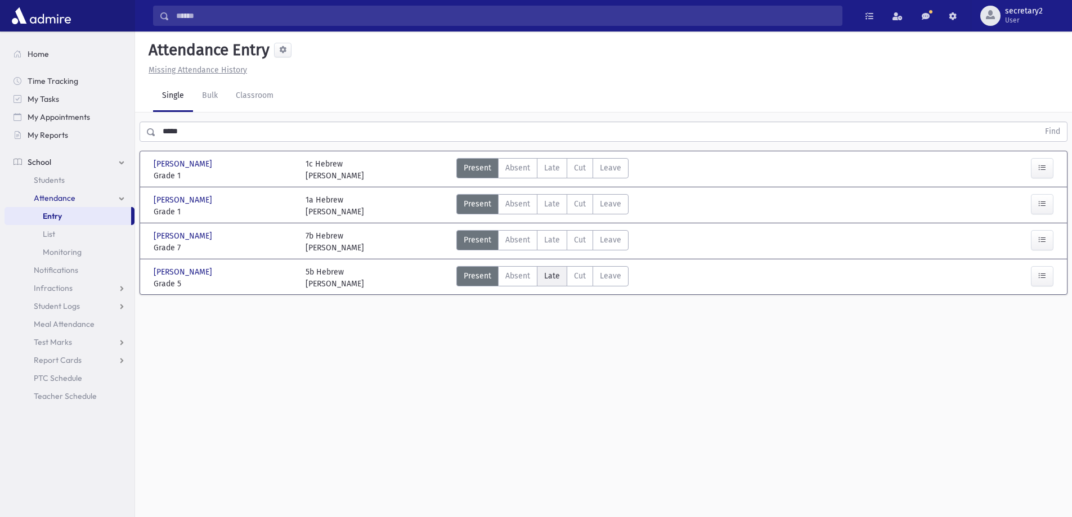
click at [556, 271] on span "Late" at bounding box center [552, 276] width 16 height 12
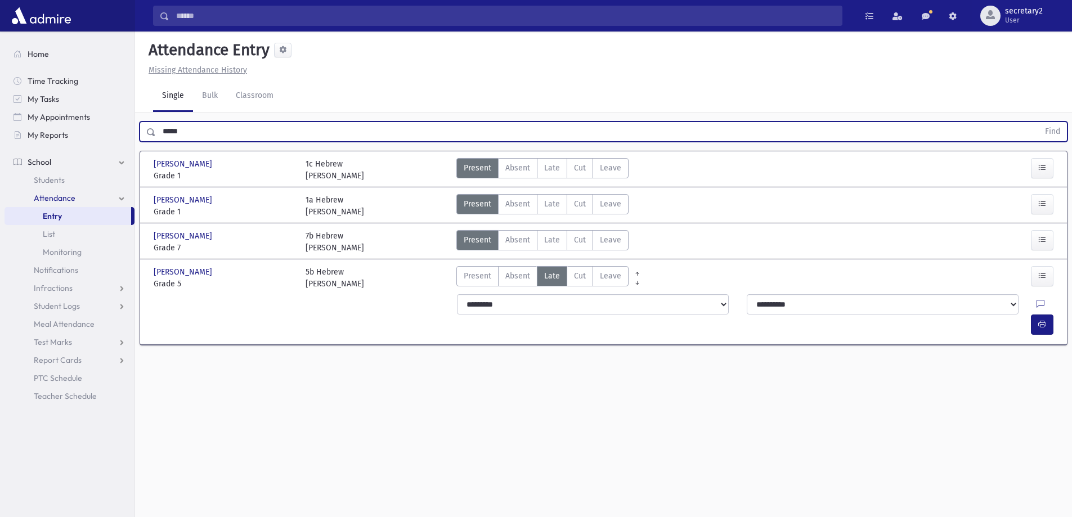
click at [239, 125] on input "*****" at bounding box center [597, 132] width 883 height 20
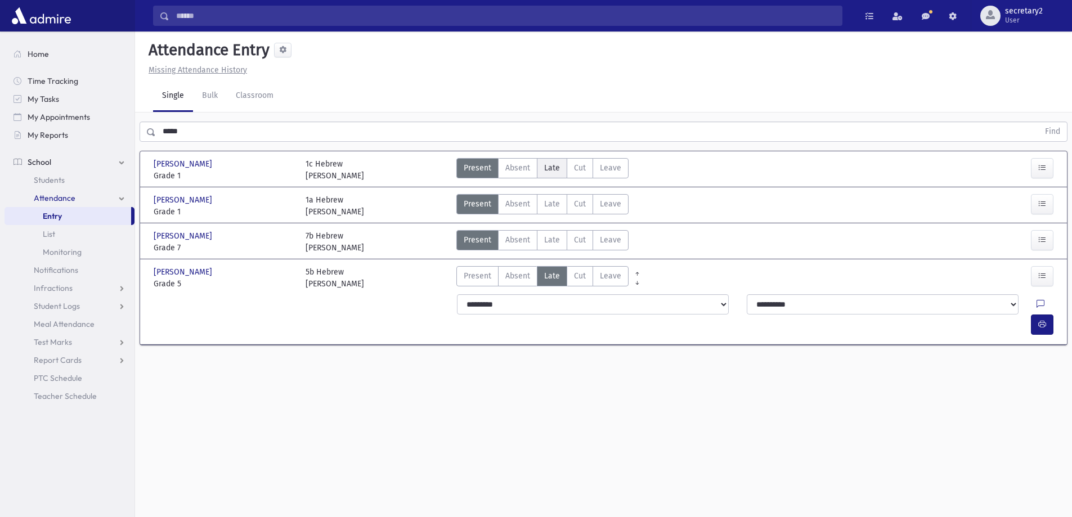
click at [560, 172] on label "Late L" at bounding box center [552, 168] width 30 height 20
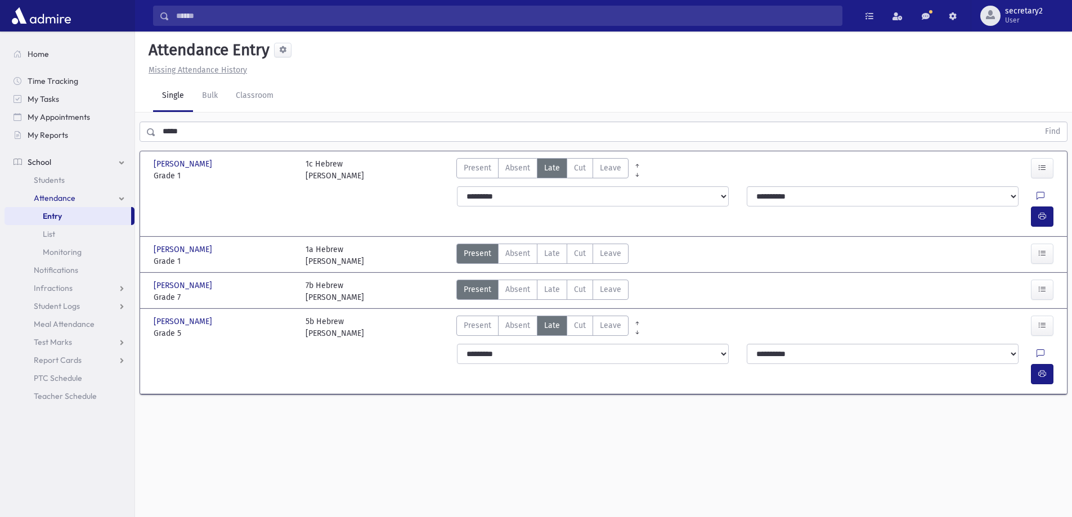
click at [658, 86] on div "Single Bulk Classroom" at bounding box center [612, 97] width 919 height 32
click at [100, 361] on link "Report Cards" at bounding box center [70, 360] width 130 height 18
click at [81, 383] on link "Entry" at bounding box center [70, 378] width 130 height 18
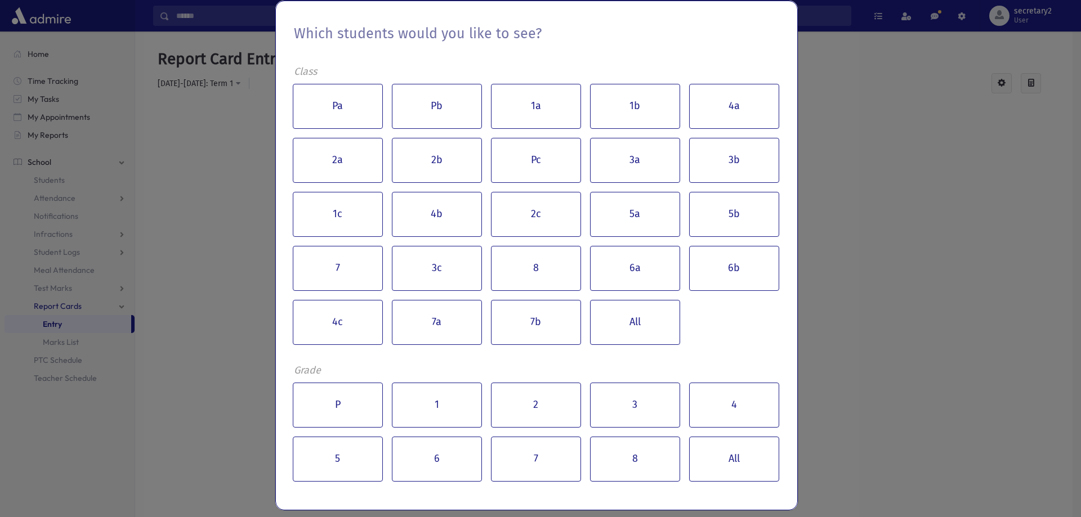
click at [221, 150] on div "Which students would you like to see? Class Pa Pb 1a 1b 4a 2a 2b Pc 3a 3b 1c 4b…" at bounding box center [540, 258] width 1081 height 517
click at [237, 111] on div "Which students would you like to see? Class Pa Pb 1a 1b 4a 2a 2b Pc 3a 3b 1c 4b…" at bounding box center [540, 258] width 1081 height 517
click at [870, 78] on div "Which students would you like to see? Class Pa Pb 1a 1b 4a 2a 2b Pc 3a 3b 1c 4b…" at bounding box center [540, 258] width 1081 height 517
click at [225, 68] on div "Which students would you like to see? Class Pa Pb 1a 1b 4a 2a 2b Pc 3a 3b 1c 4b…" at bounding box center [540, 258] width 1081 height 517
click at [239, 61] on div "Which students would you like to see? Class Pa Pb 1a 1b 4a 2a 2b Pc 3a 3b 1c 4b…" at bounding box center [540, 258] width 1081 height 517
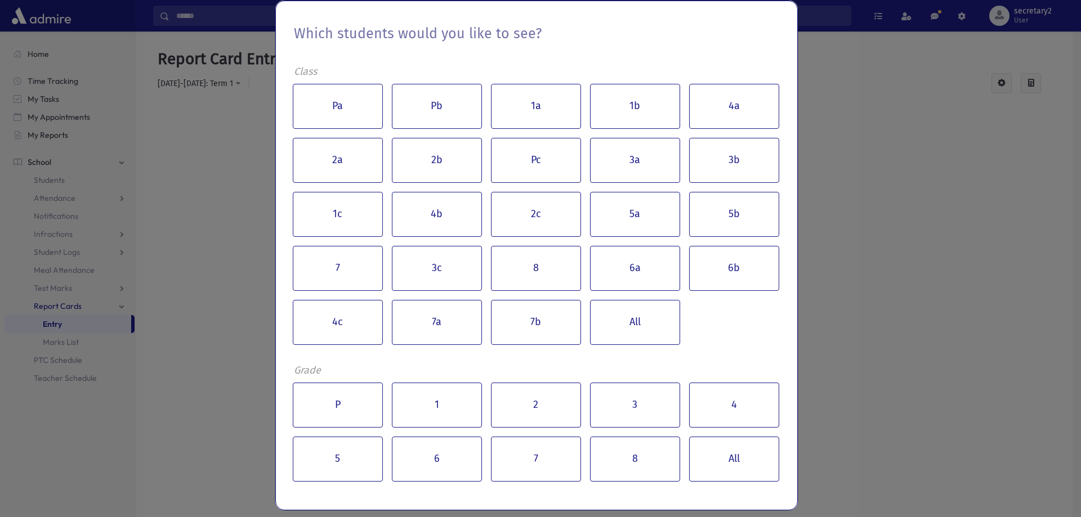
click at [231, 408] on div "Which students would you like to see? Class Pa Pb 1a 1b 4a 2a 2b Pc 3a 3b 1c 4b…" at bounding box center [540, 258] width 1081 height 517
click at [871, 136] on div "Which students would you like to see? Class Pa Pb 1a 1b 4a 2a 2b Pc 3a 3b 1c 4b…" at bounding box center [540, 258] width 1081 height 517
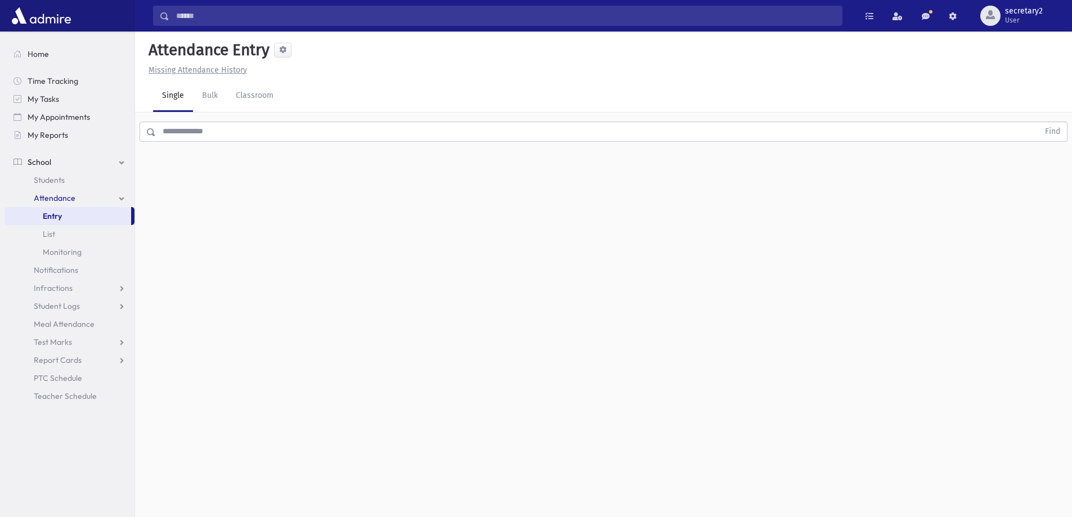
click at [222, 123] on input "text" at bounding box center [597, 132] width 883 height 20
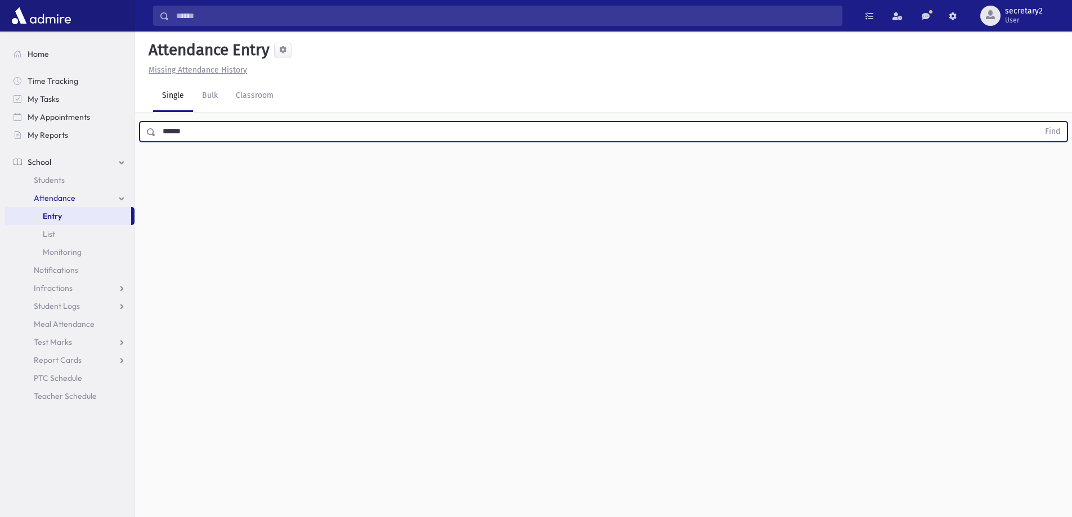
type input "******"
click at [1039, 122] on button "Find" at bounding box center [1053, 131] width 29 height 19
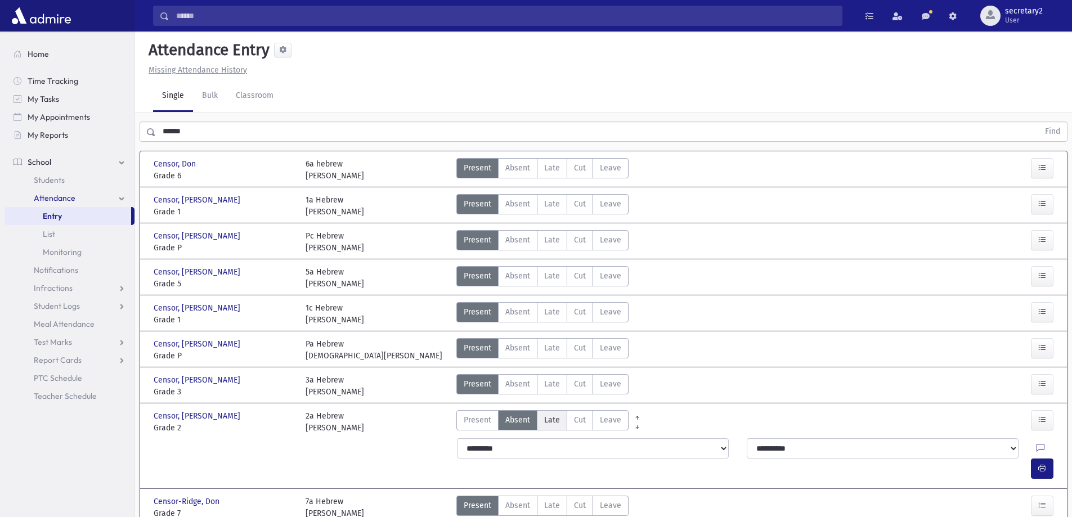
click at [556, 428] on label "Late L" at bounding box center [552, 420] width 30 height 20
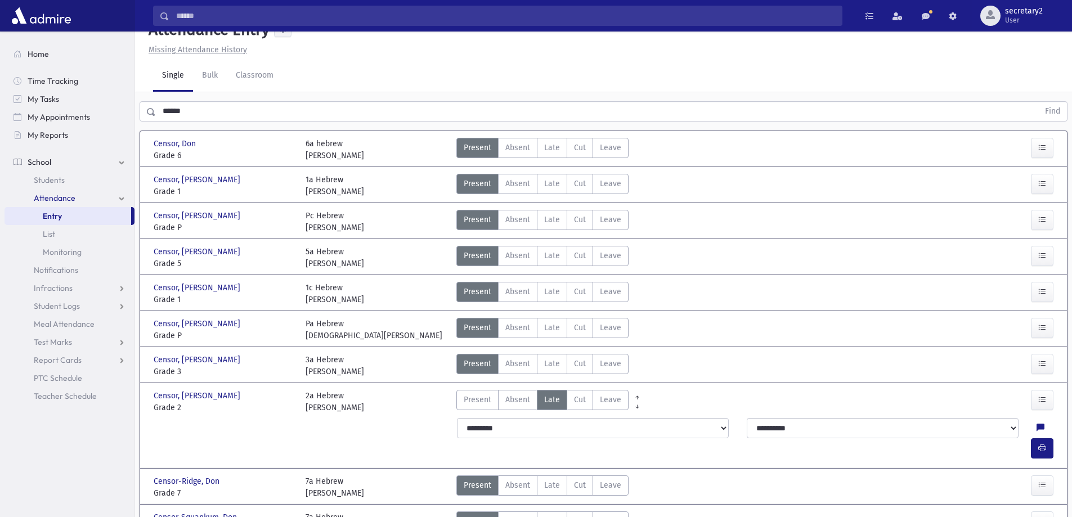
scroll to position [8, 0]
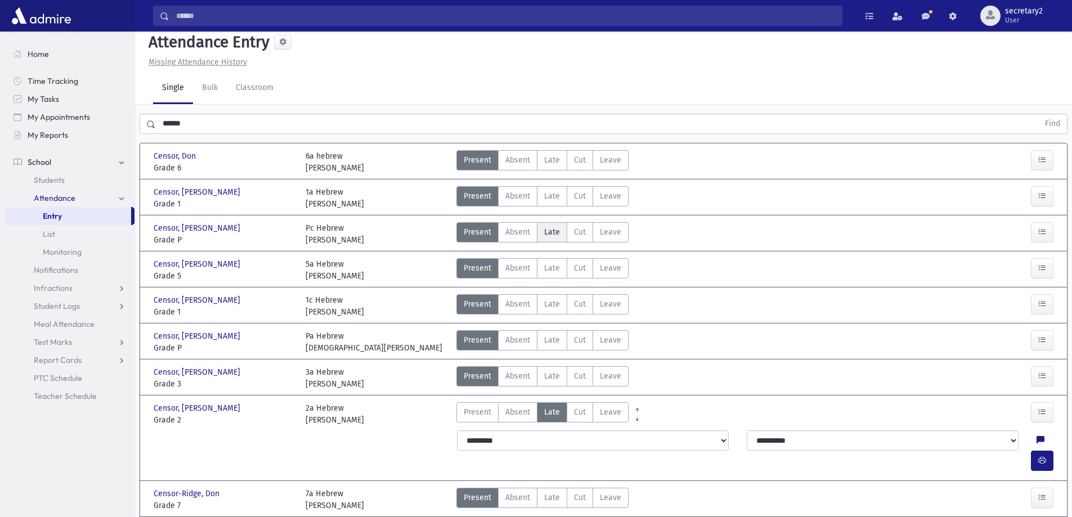
click at [539, 236] on label "Late L" at bounding box center [552, 232] width 30 height 20
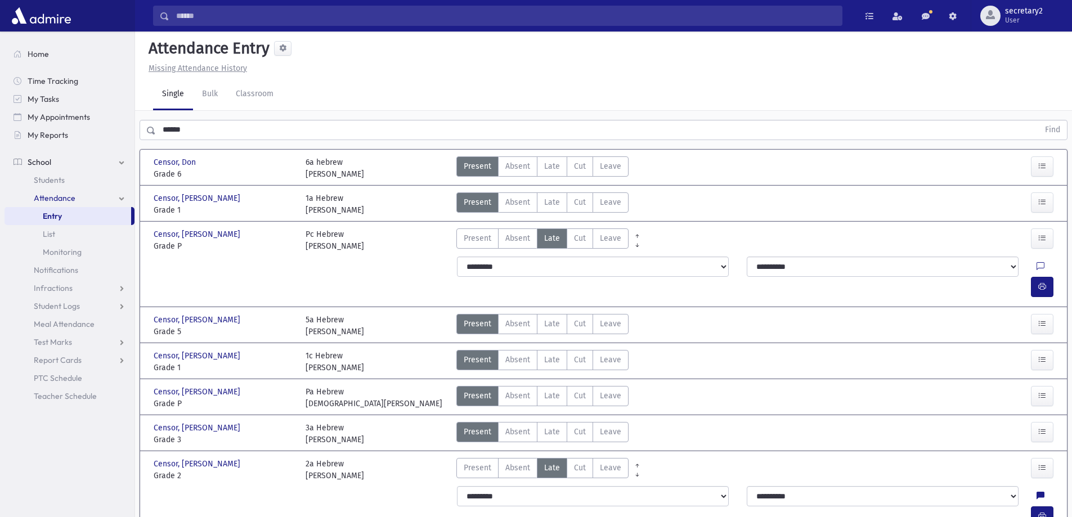
scroll to position [0, 0]
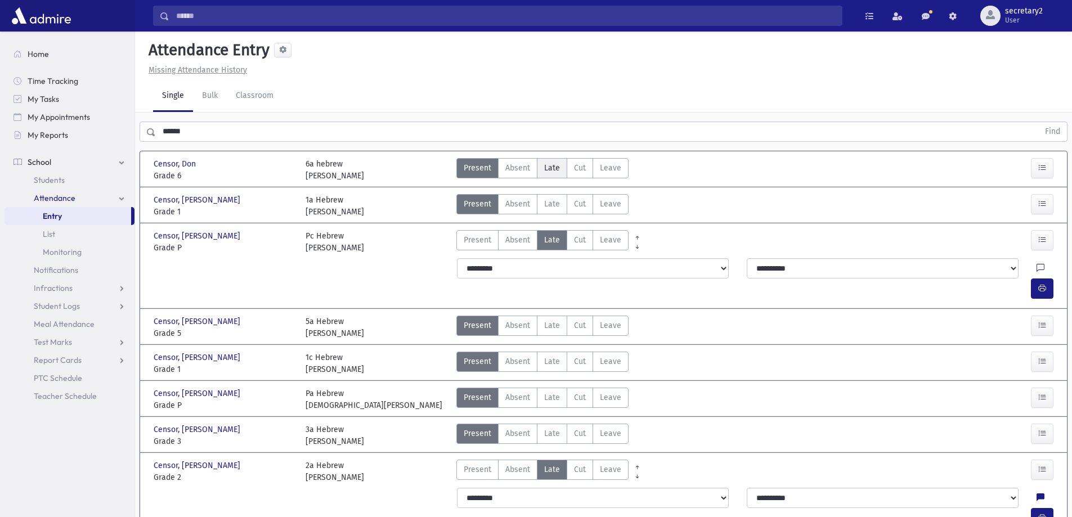
click at [556, 173] on span "Late" at bounding box center [552, 168] width 16 height 12
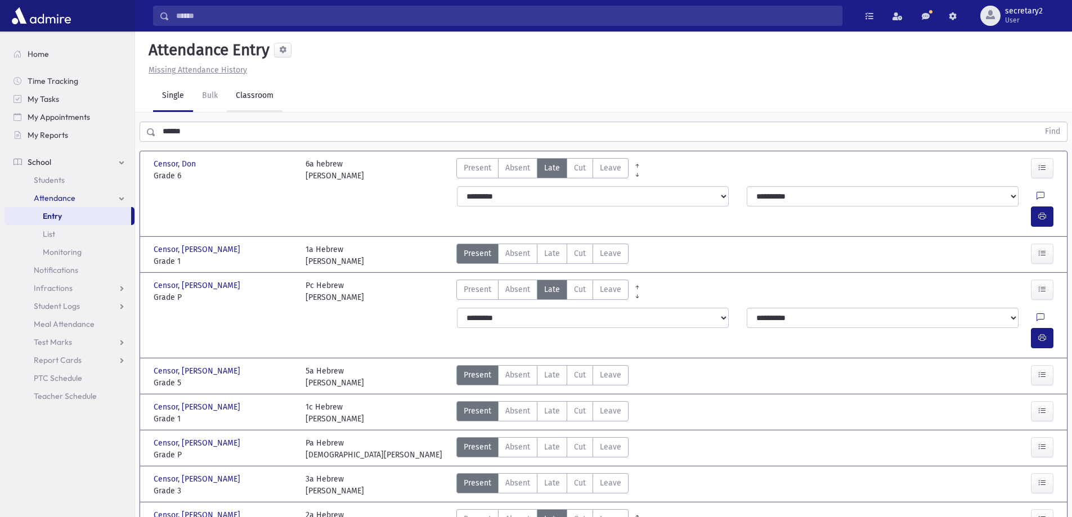
click at [251, 104] on link "Classroom" at bounding box center [255, 97] width 56 height 32
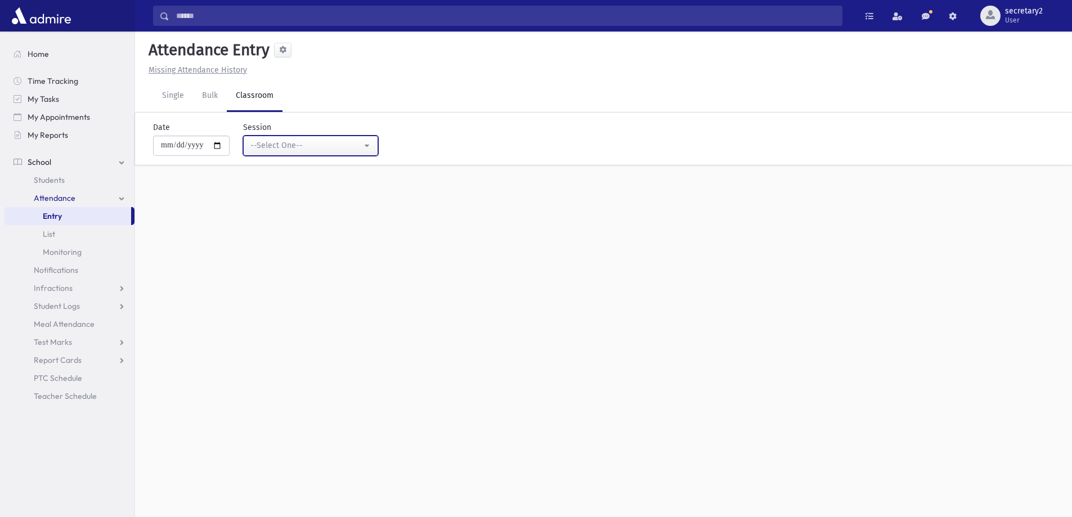
click at [307, 146] on div "--Select One--" at bounding box center [306, 146] width 111 height 12
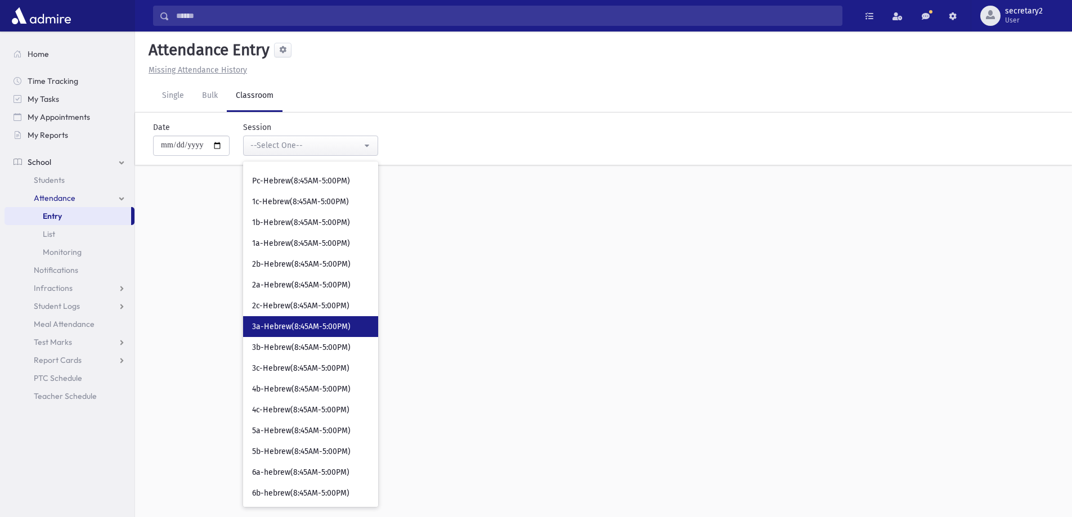
scroll to position [142, 0]
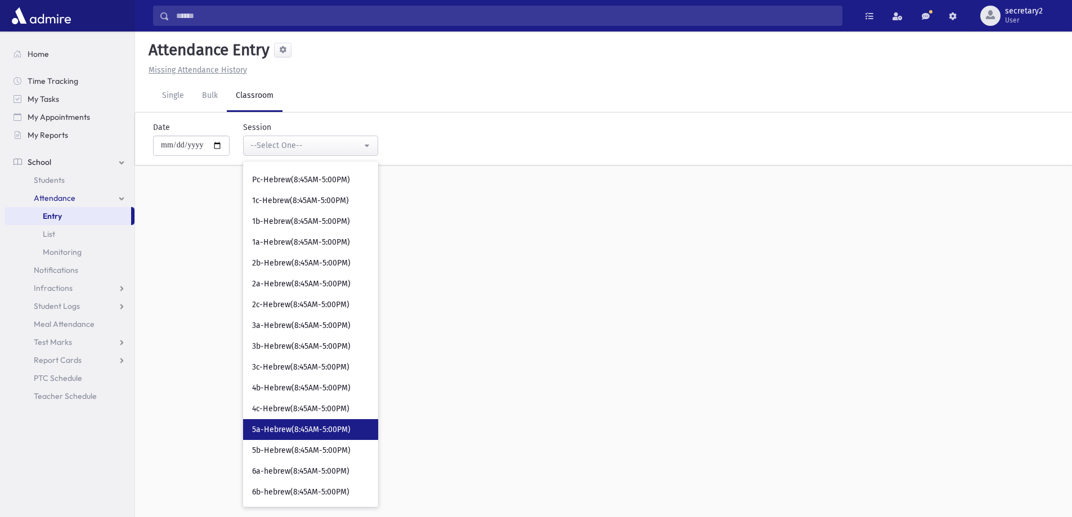
click at [274, 426] on span "5a-Hebrew(8:45AM-5:00PM)" at bounding box center [301, 429] width 99 height 11
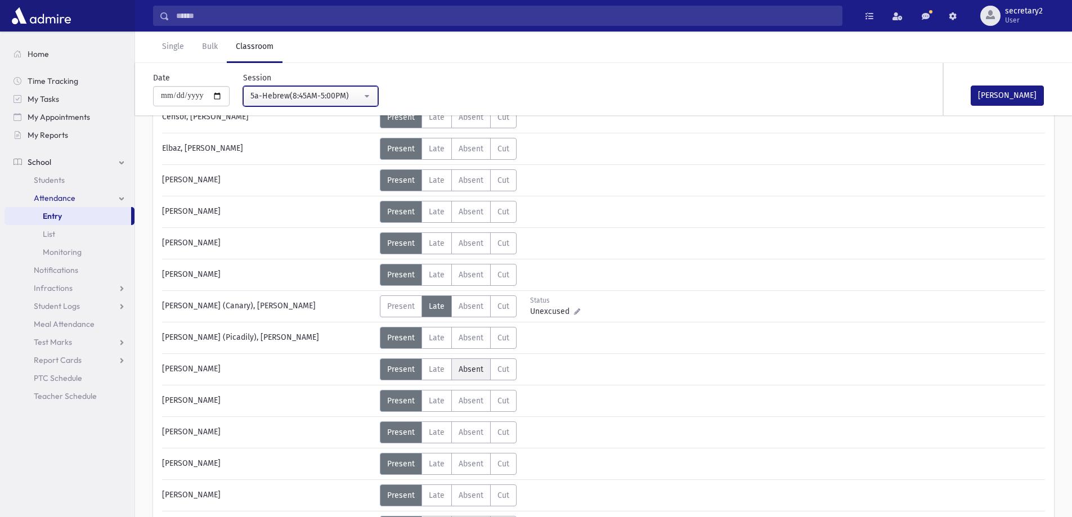
scroll to position [265, 0]
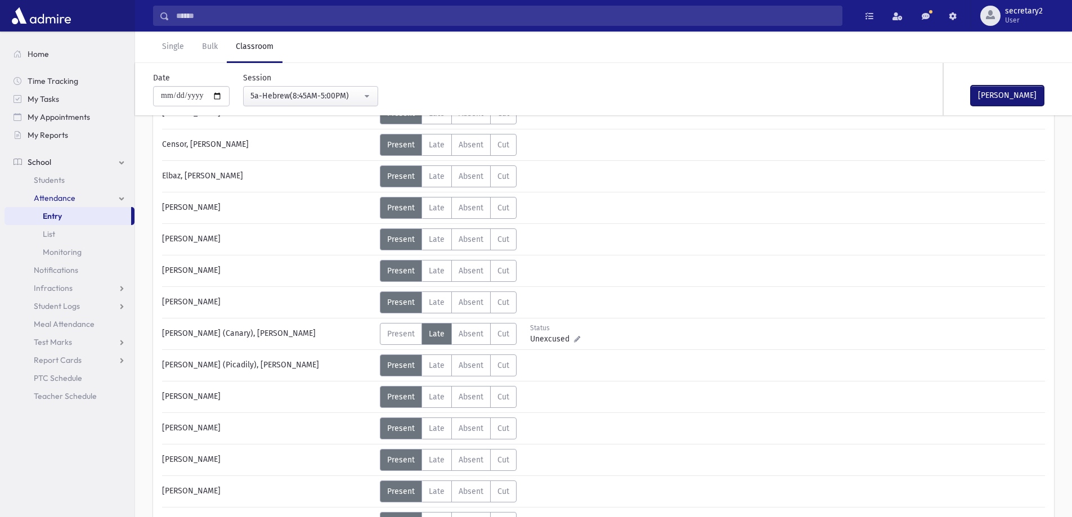
click at [991, 92] on button "Mark Done" at bounding box center [1007, 96] width 73 height 20
click at [369, 92] on button "5a-Hebrew(8:45AM-5:00PM)" at bounding box center [310, 96] width 135 height 20
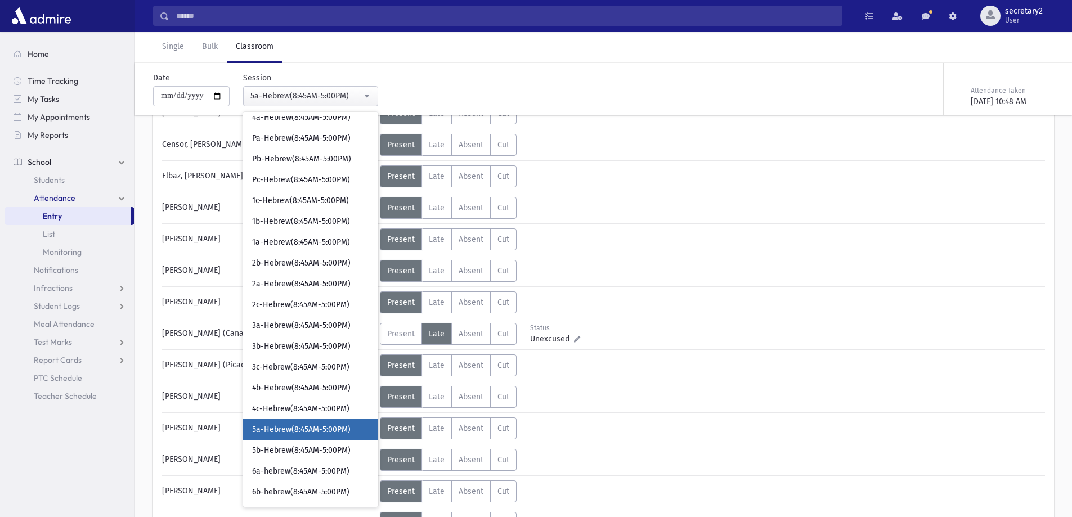
scroll to position [93, 0]
click at [312, 465] on link "6a-hebrew(8:45AM-5:00PM)" at bounding box center [310, 471] width 135 height 21
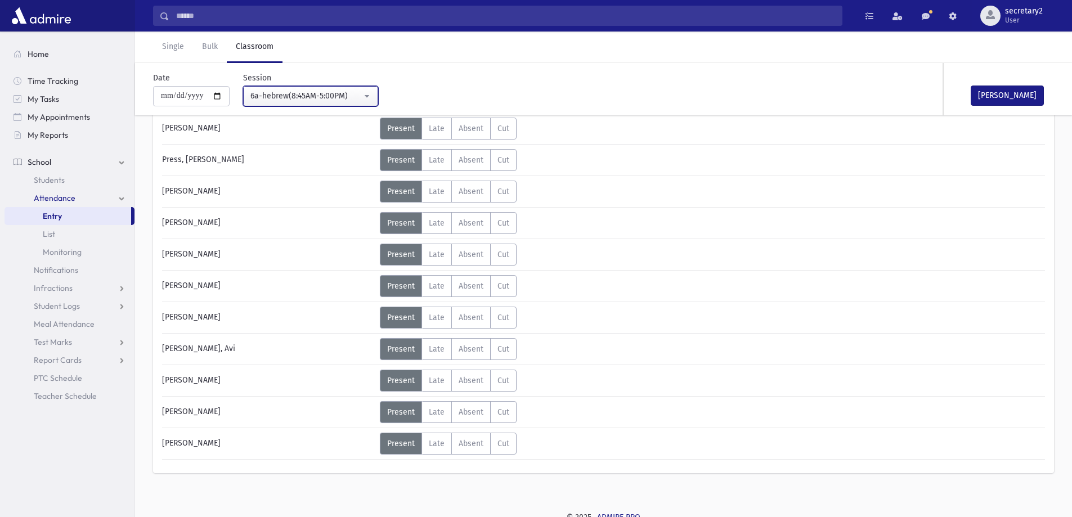
scroll to position [540, 0]
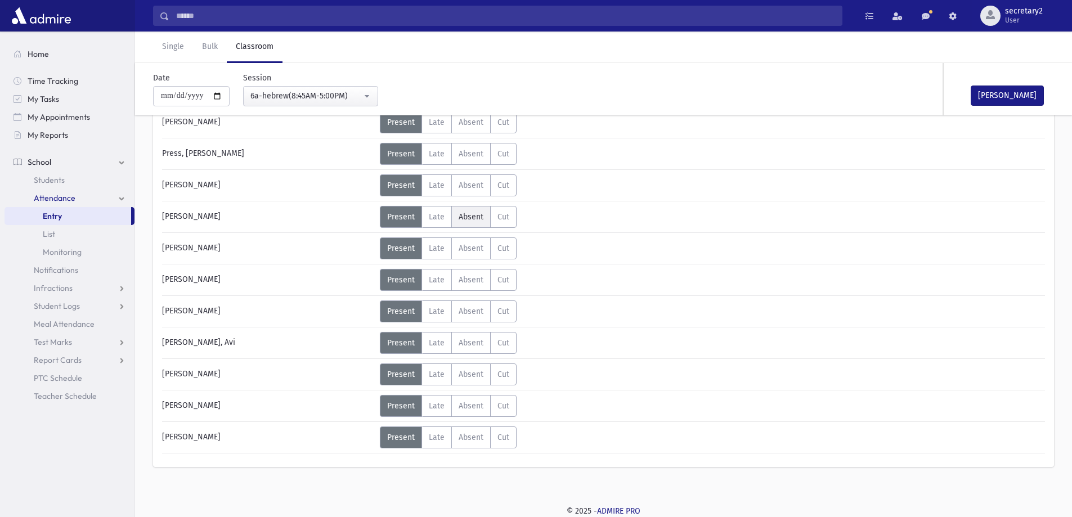
click at [470, 211] on label "Absent A" at bounding box center [470, 217] width 39 height 22
click at [479, 281] on span "Absent" at bounding box center [471, 280] width 25 height 10
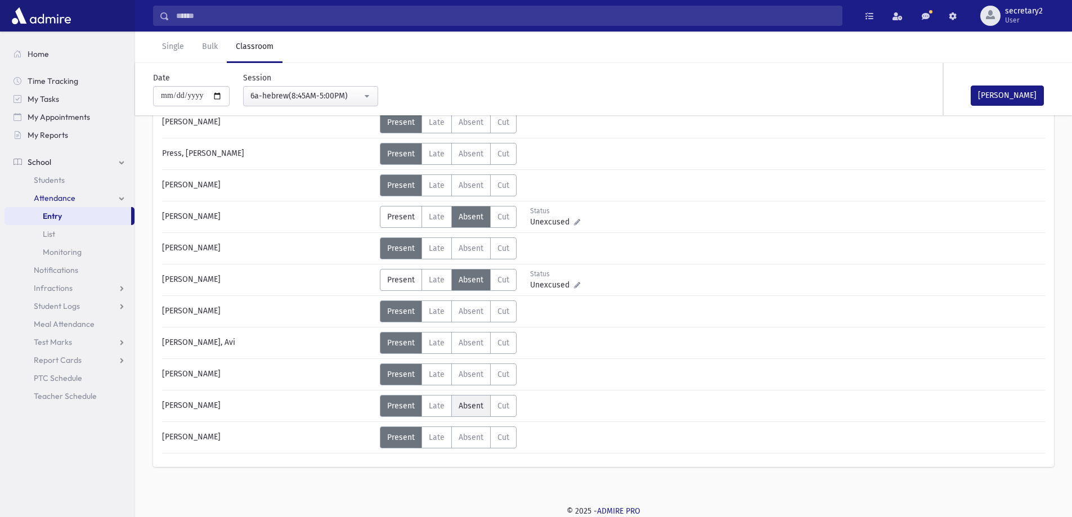
click at [460, 403] on span "Absent" at bounding box center [471, 406] width 25 height 10
click at [1022, 96] on button "Mark Done" at bounding box center [1007, 96] width 73 height 20
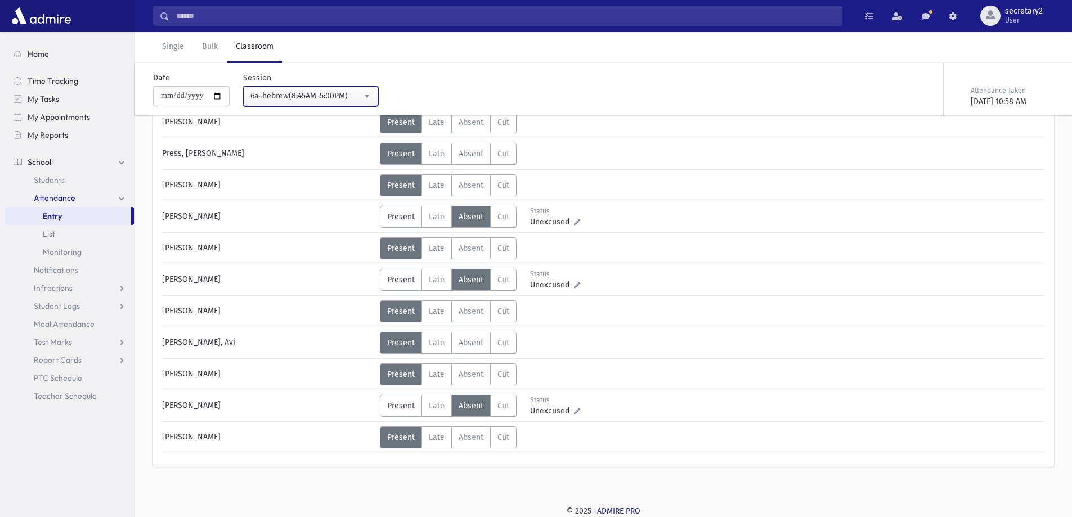
click at [370, 93] on button "6a-hebrew(8:45AM-5:00PM)" at bounding box center [310, 96] width 135 height 20
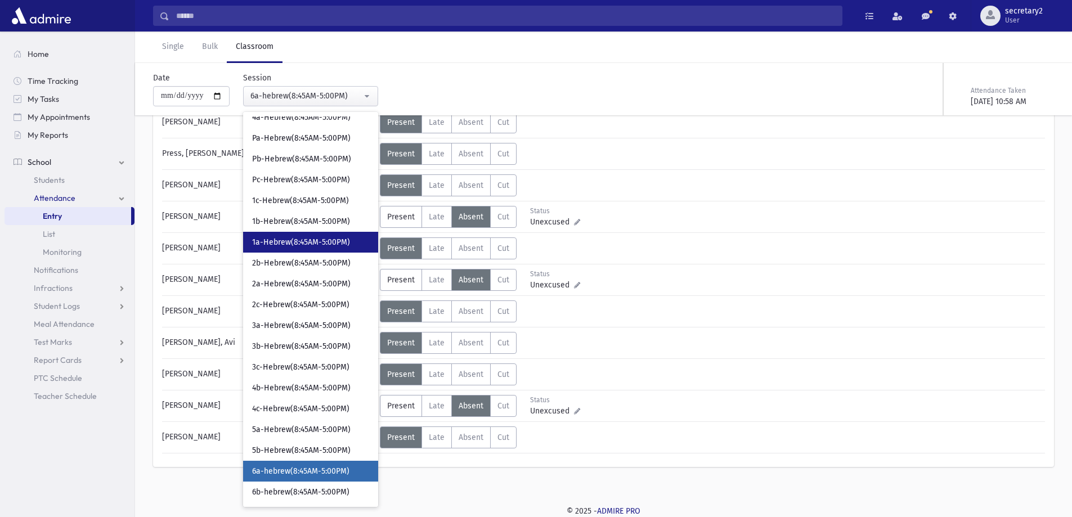
click at [315, 244] on span "1a-Hebrew(8:45AM-5:00PM)" at bounding box center [301, 242] width 98 height 11
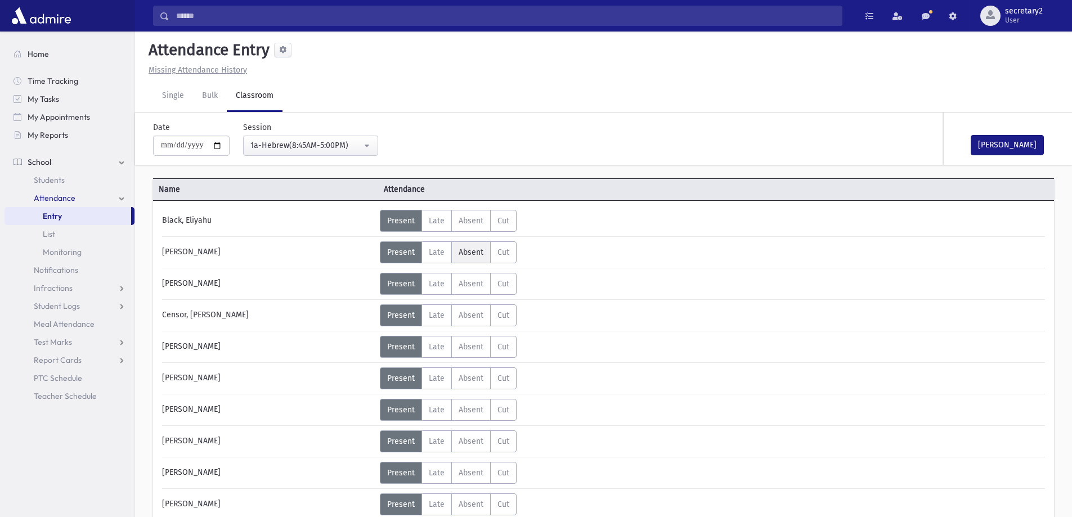
click at [470, 254] on span "Absent" at bounding box center [471, 253] width 25 height 10
click at [983, 146] on button "Mark Done" at bounding box center [1007, 145] width 73 height 20
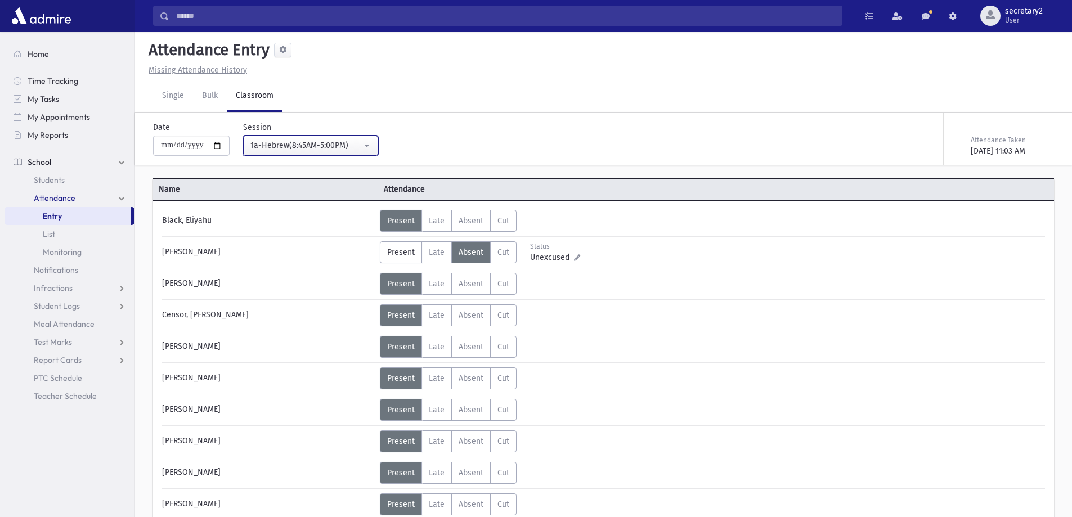
click at [310, 146] on div "1a-Hebrew(8:45AM-5:00PM)" at bounding box center [306, 146] width 111 height 12
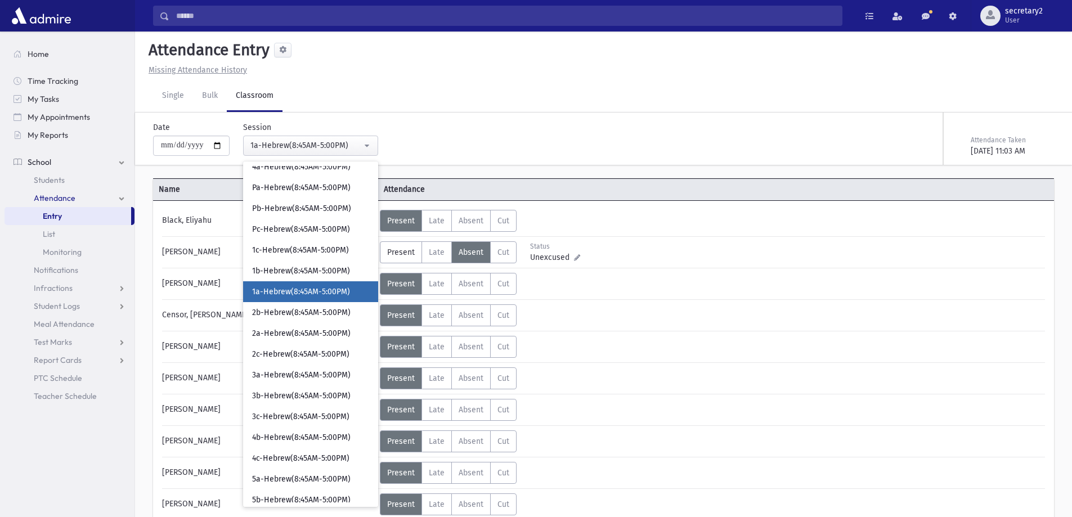
scroll to position [50, 0]
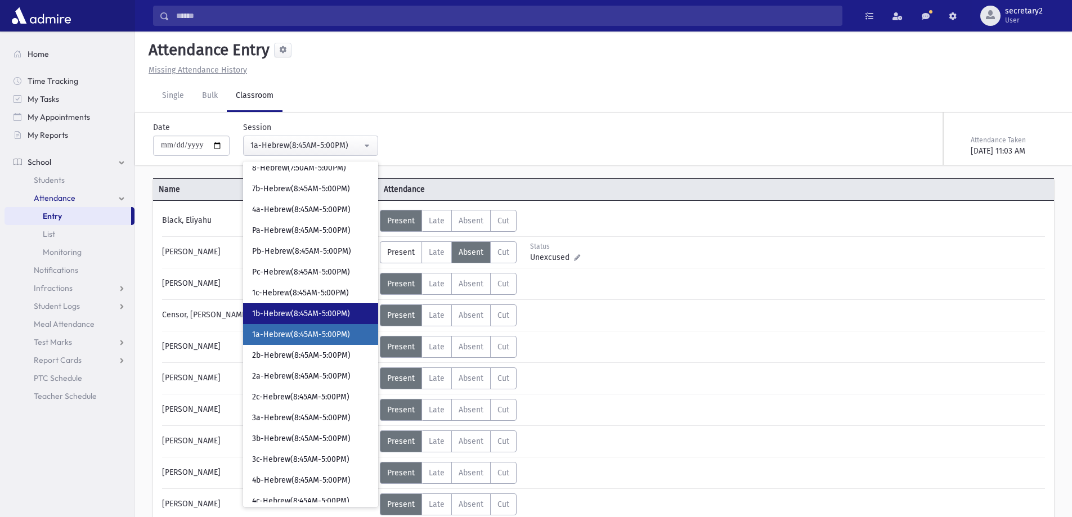
click at [291, 307] on link "1b-Hebrew(8:45AM-5:00PM)" at bounding box center [310, 313] width 135 height 21
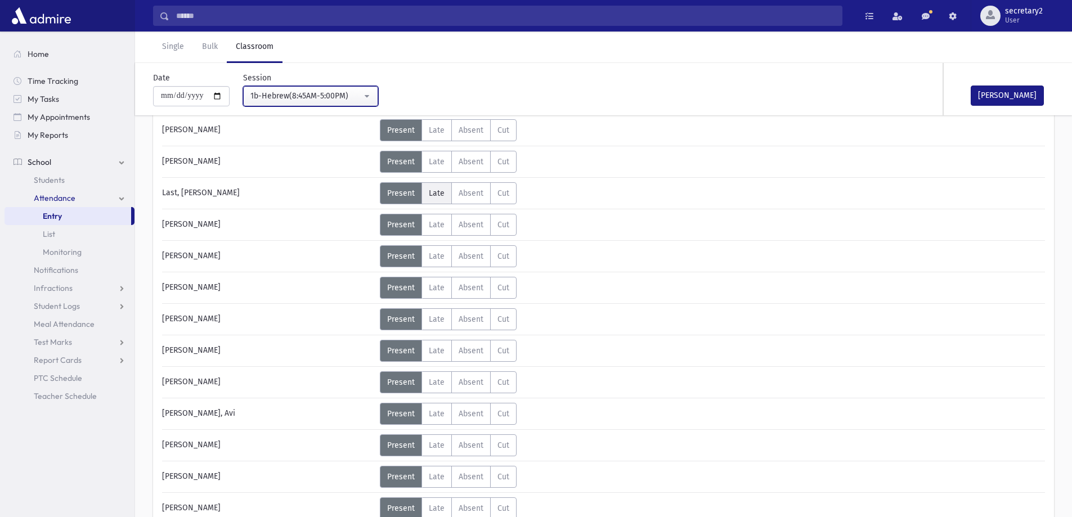
scroll to position [603, 0]
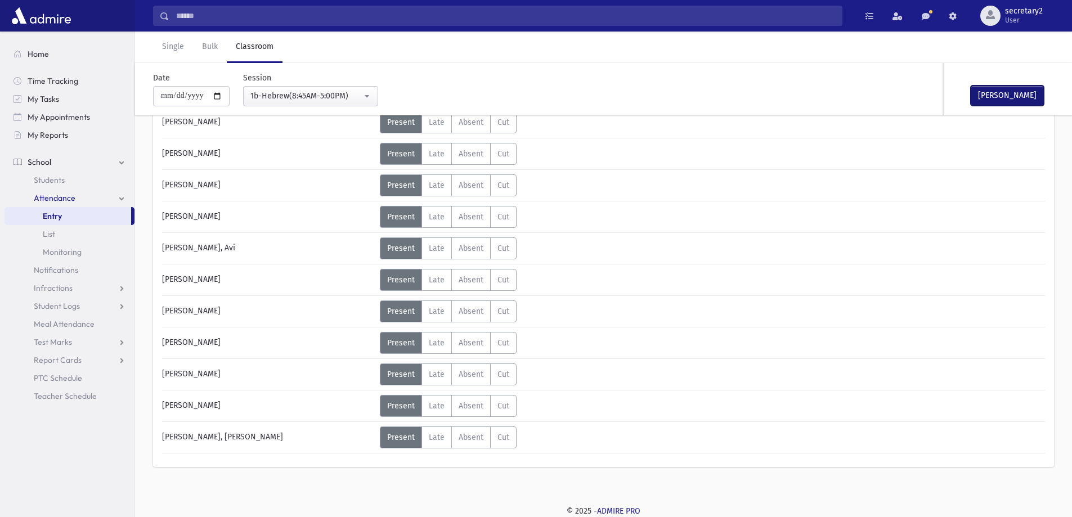
click at [1014, 97] on button "Mark Done" at bounding box center [1007, 96] width 73 height 20
click at [296, 101] on div "1b-Hebrew(8:45AM-5:00PM)" at bounding box center [306, 96] width 111 height 12
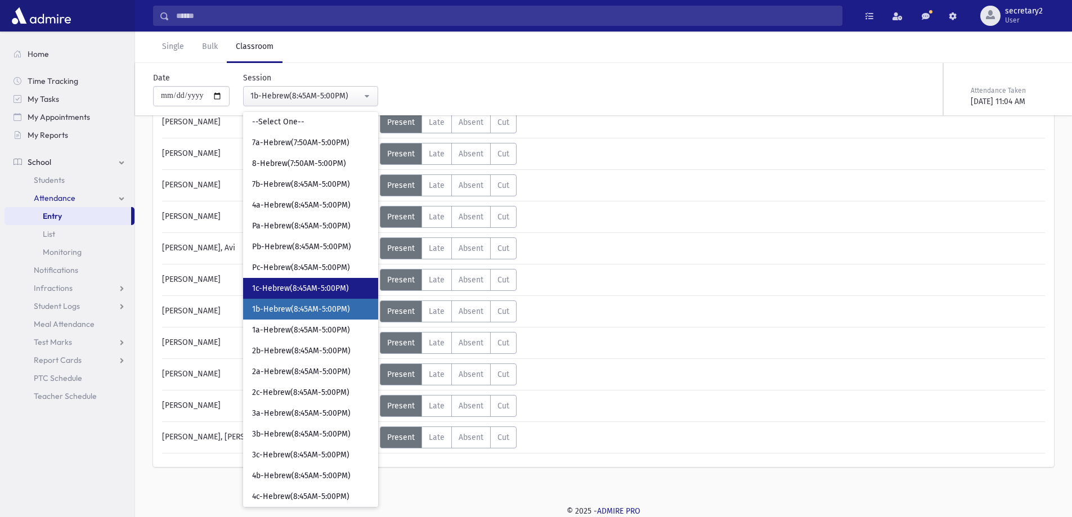
click at [302, 287] on span "1c-Hebrew(8:45AM-5:00PM)" at bounding box center [300, 288] width 97 height 11
select select "****"
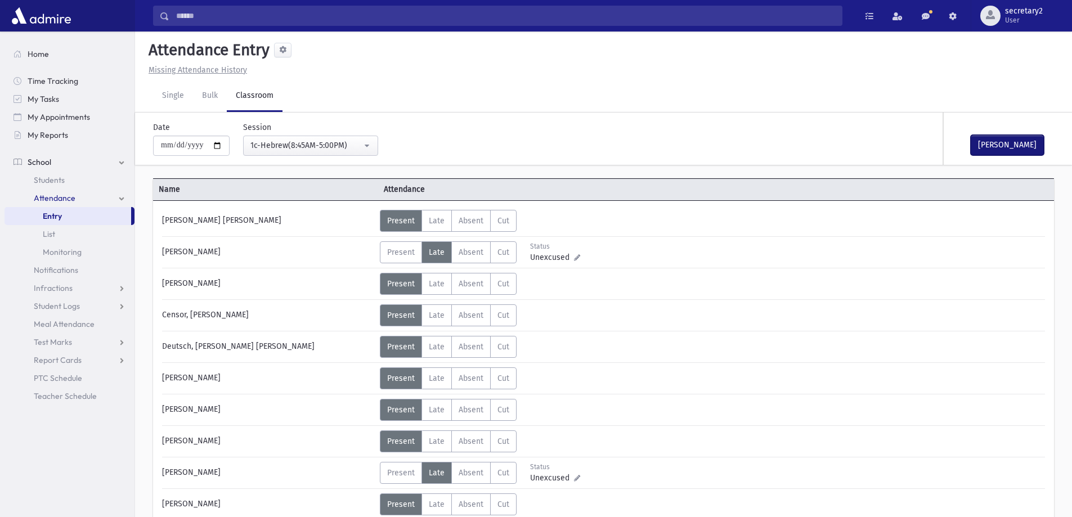
click at [996, 148] on button "Mark Done" at bounding box center [1007, 145] width 73 height 20
click at [162, 99] on link "Single" at bounding box center [173, 97] width 40 height 32
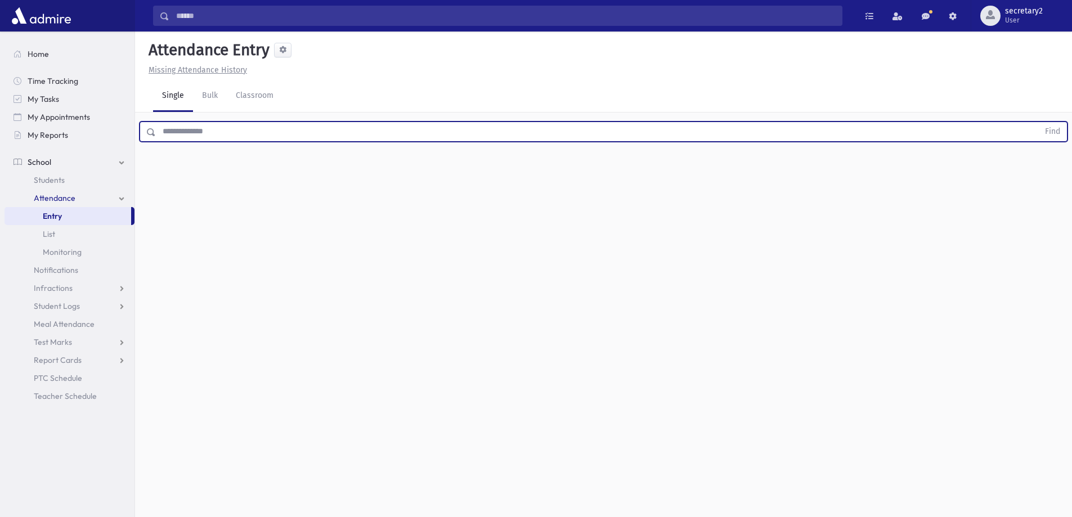
click at [193, 131] on input "text" at bounding box center [597, 132] width 883 height 20
click at [1039, 122] on button "Find" at bounding box center [1053, 131] width 29 height 19
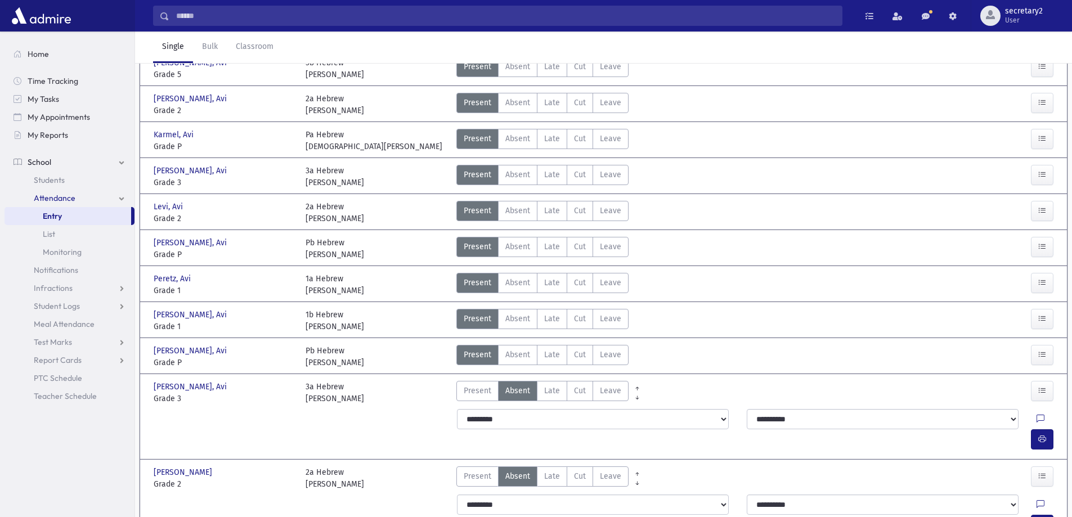
scroll to position [225, 0]
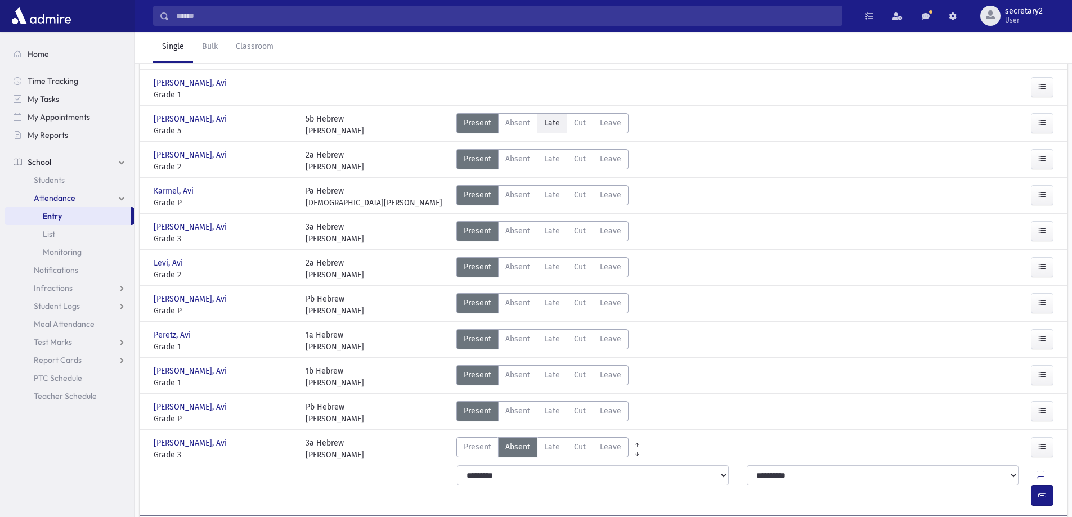
click at [546, 128] on span "Late" at bounding box center [552, 123] width 16 height 12
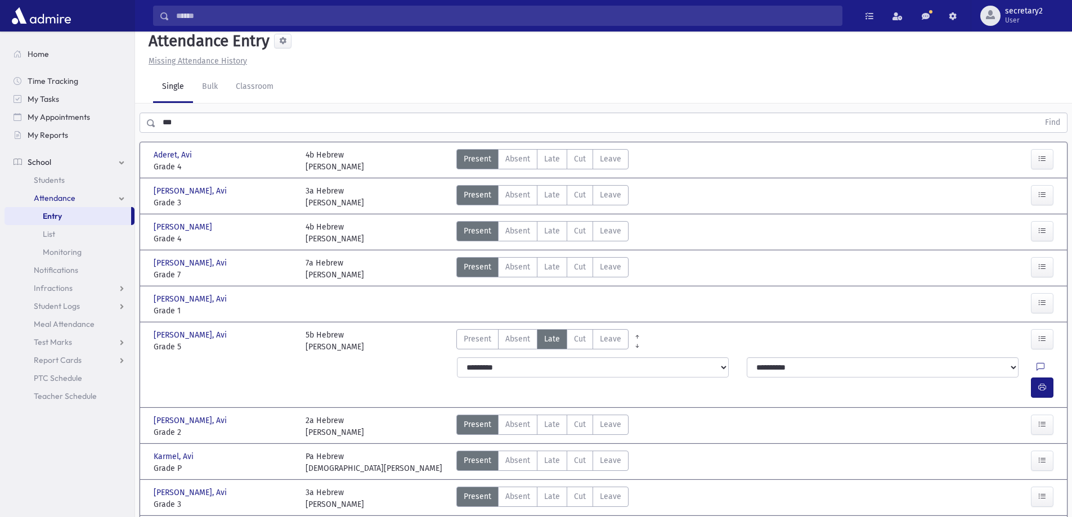
scroll to position [0, 0]
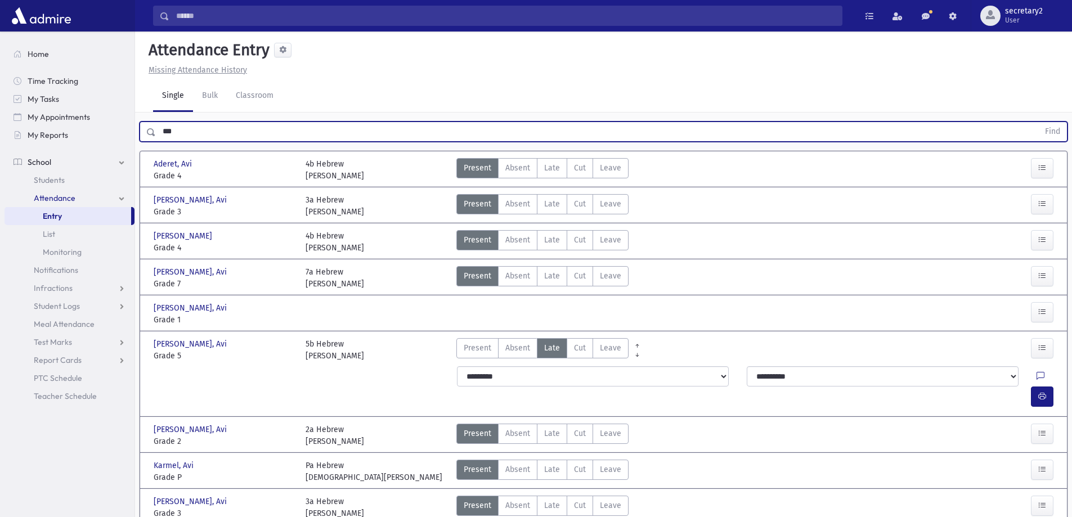
click at [195, 129] on input "***" at bounding box center [597, 132] width 883 height 20
type input "*"
click at [180, 131] on input "text" at bounding box center [597, 132] width 883 height 20
click at [218, 133] on input "text" at bounding box center [597, 132] width 883 height 20
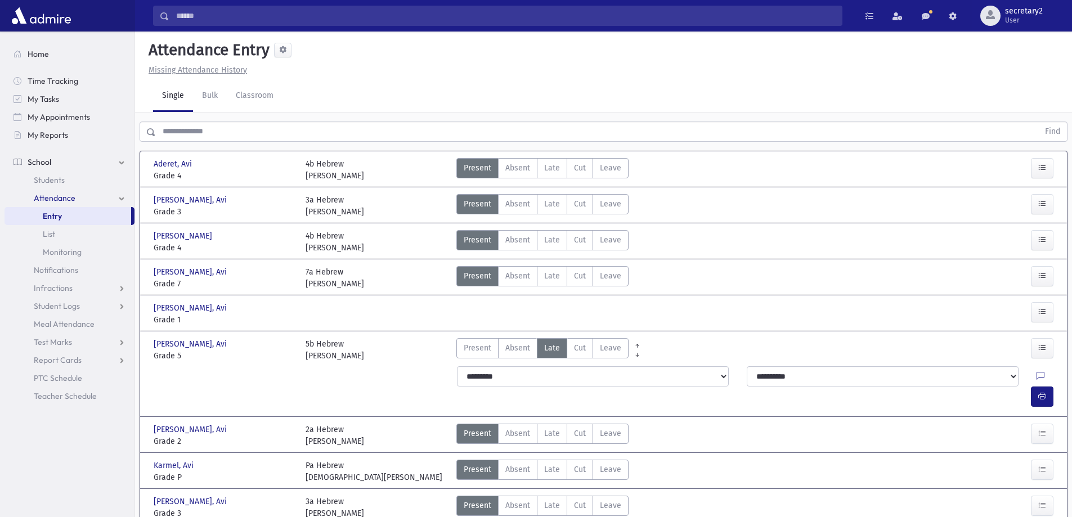
drag, startPoint x: 396, startPoint y: 65, endPoint x: 538, endPoint y: 71, distance: 142.0
click at [538, 71] on div "Missing Attendance History" at bounding box center [603, 70] width 919 height 12
click at [277, 138] on input "text" at bounding box center [597, 132] width 883 height 20
click at [465, 72] on div "Missing Attendance History" at bounding box center [603, 70] width 919 height 12
click at [220, 130] on input "text" at bounding box center [597, 132] width 883 height 20
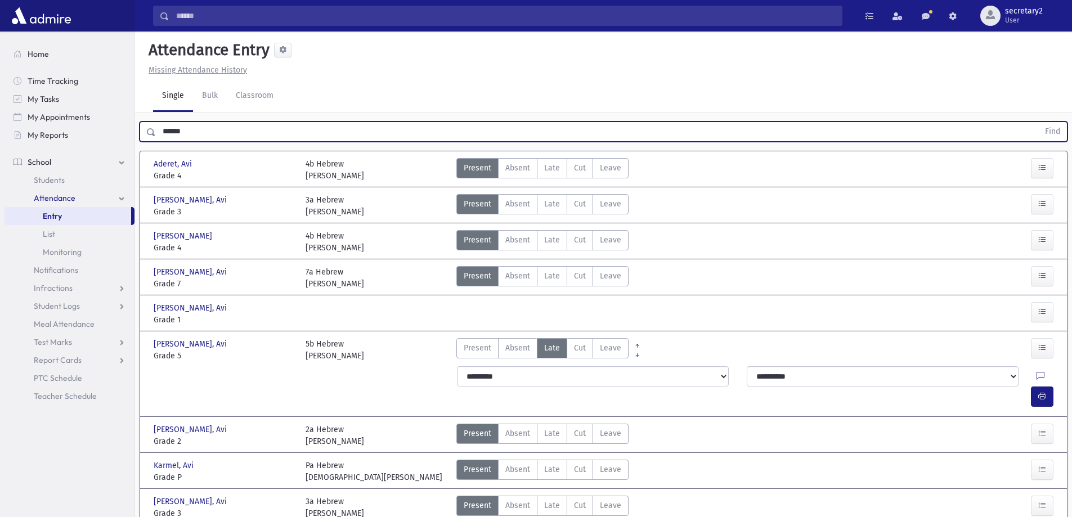
type input "******"
click at [1039, 122] on button "Find" at bounding box center [1053, 131] width 29 height 19
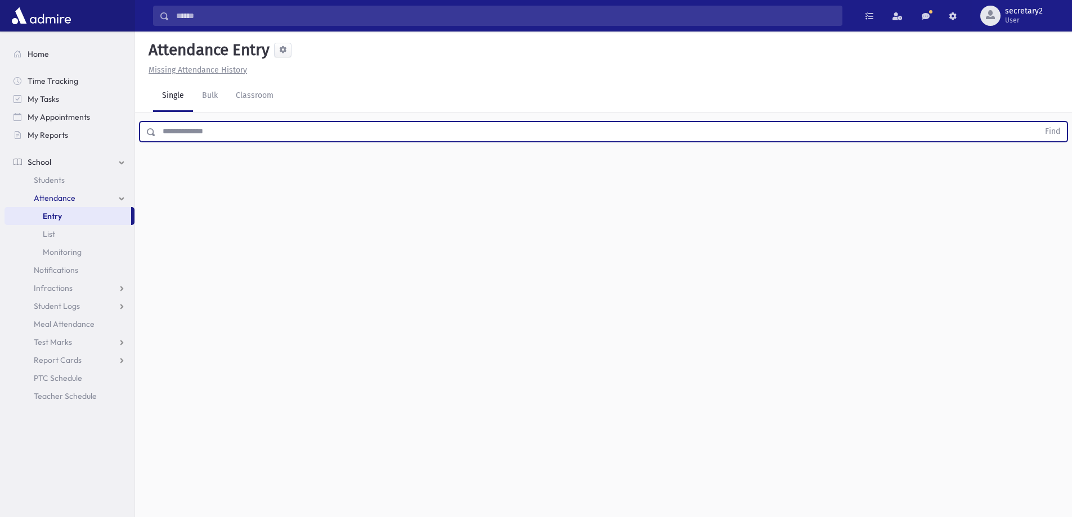
click at [455, 130] on input "text" at bounding box center [597, 132] width 883 height 20
type input "******"
click at [1039, 122] on button "Find" at bounding box center [1053, 131] width 29 height 19
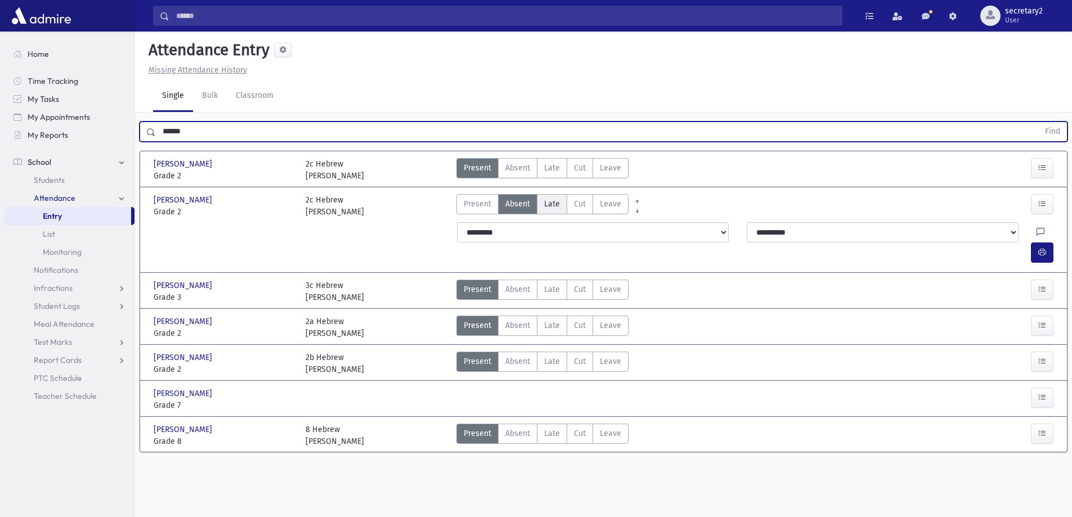
click at [548, 201] on span "Late" at bounding box center [552, 204] width 16 height 12
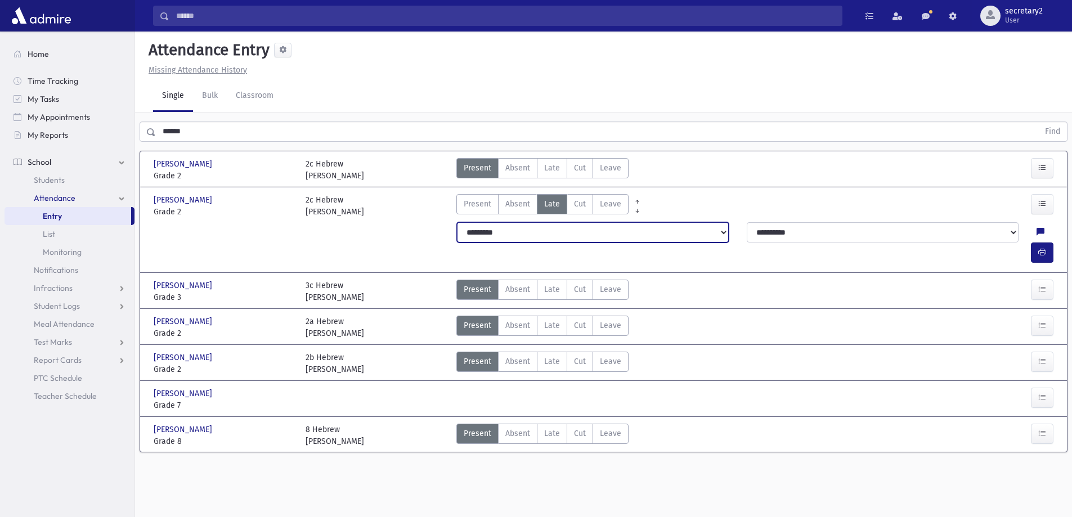
click at [557, 226] on select "**********" at bounding box center [593, 232] width 272 height 20
select select "*******"
click at [457, 222] on select "**********" at bounding box center [593, 232] width 272 height 20
click at [249, 148] on section "Brecher, Nosson Brecher, Nosson Grade 2 Grade 2 2c Hebrew Rabbi Augenstein Pres…" at bounding box center [603, 307] width 937 height 322
click at [257, 127] on input "******" at bounding box center [597, 132] width 883 height 20
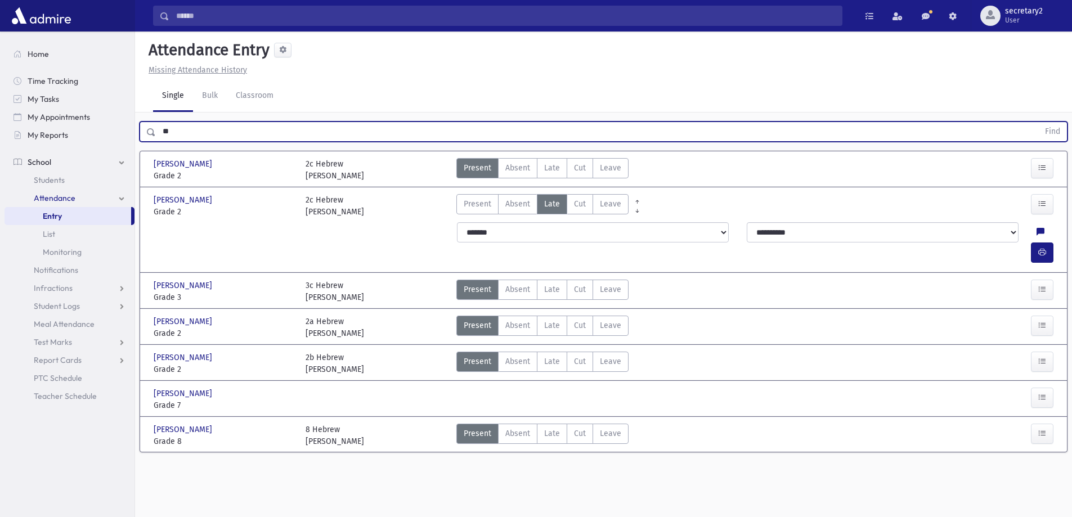
type input "*"
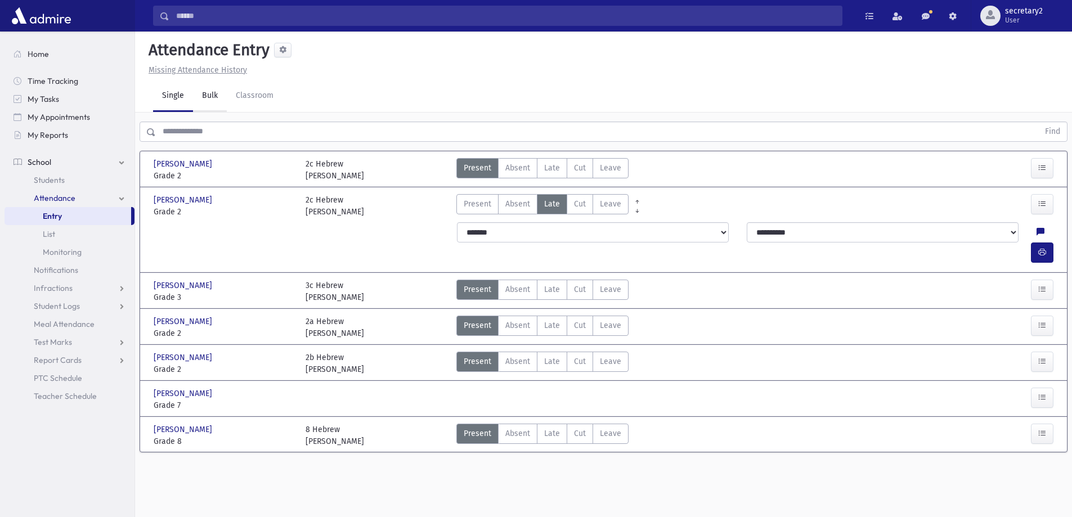
click at [212, 93] on link "Bulk" at bounding box center [210, 97] width 34 height 32
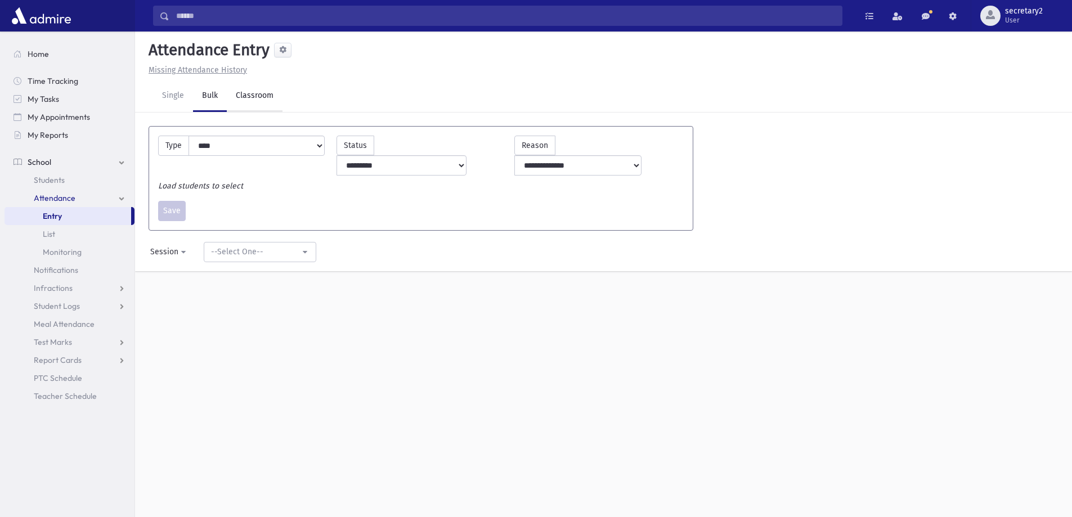
click at [244, 92] on link "Classroom" at bounding box center [255, 97] width 56 height 32
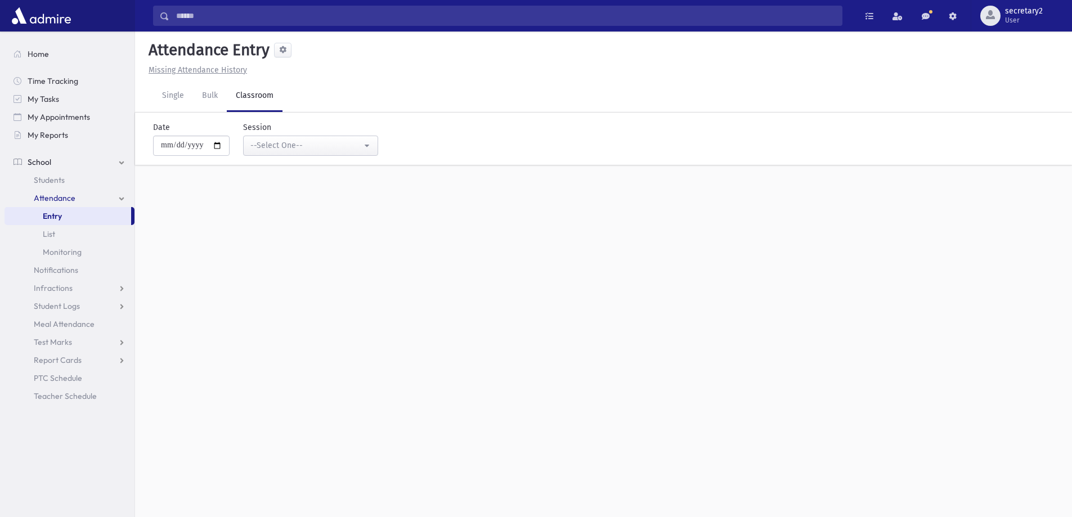
click at [242, 102] on link "Classroom" at bounding box center [255, 97] width 56 height 32
click at [199, 97] on link "Bulk" at bounding box center [210, 97] width 34 height 32
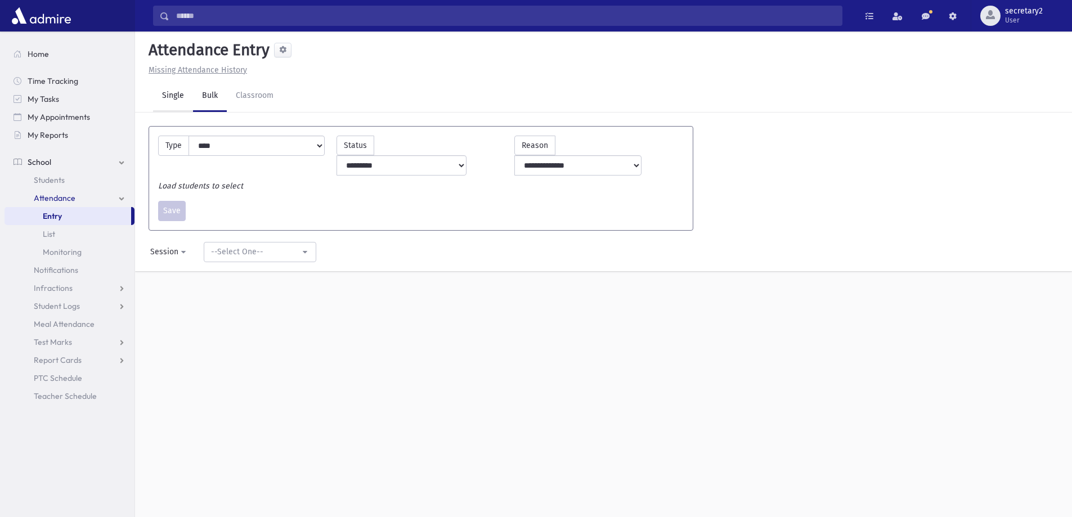
click at [173, 92] on link "Single" at bounding box center [173, 97] width 40 height 32
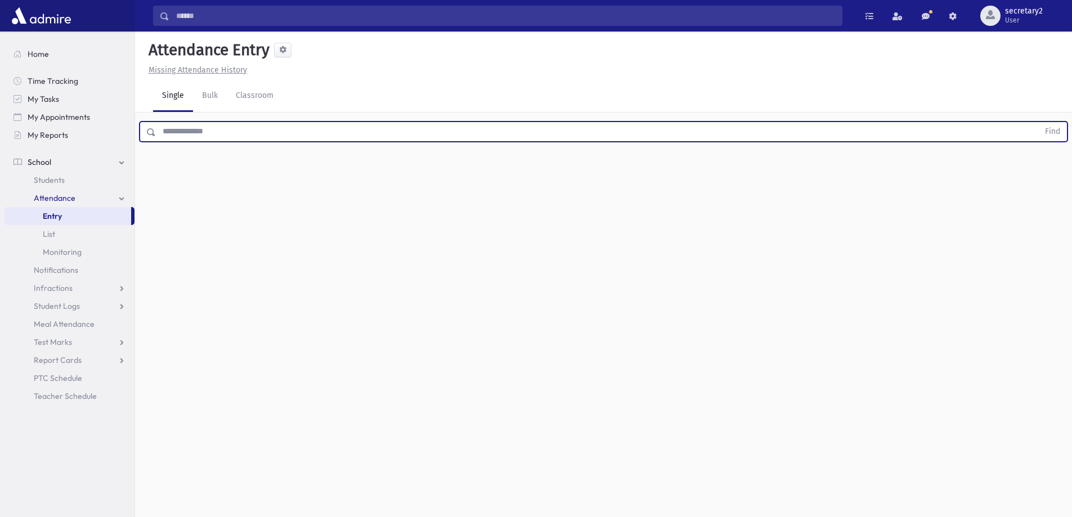
click at [262, 133] on input "text" at bounding box center [597, 132] width 883 height 20
click at [57, 178] on span "Students" at bounding box center [49, 180] width 31 height 10
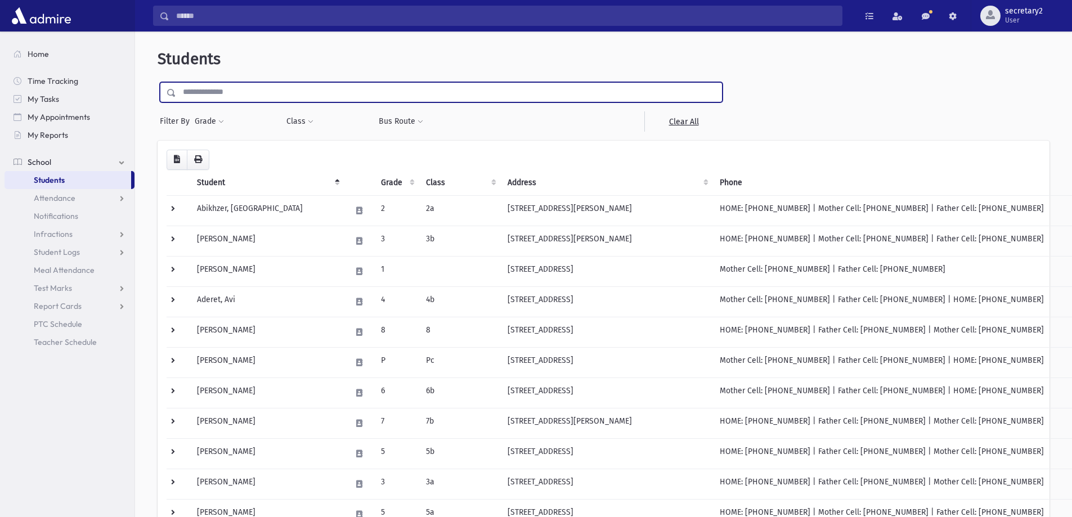
click at [220, 91] on input "text" at bounding box center [449, 92] width 546 height 20
click at [259, 93] on input "text" at bounding box center [449, 92] width 546 height 20
type input "**********"
click at [158, 82] on input "submit" at bounding box center [174, 89] width 32 height 15
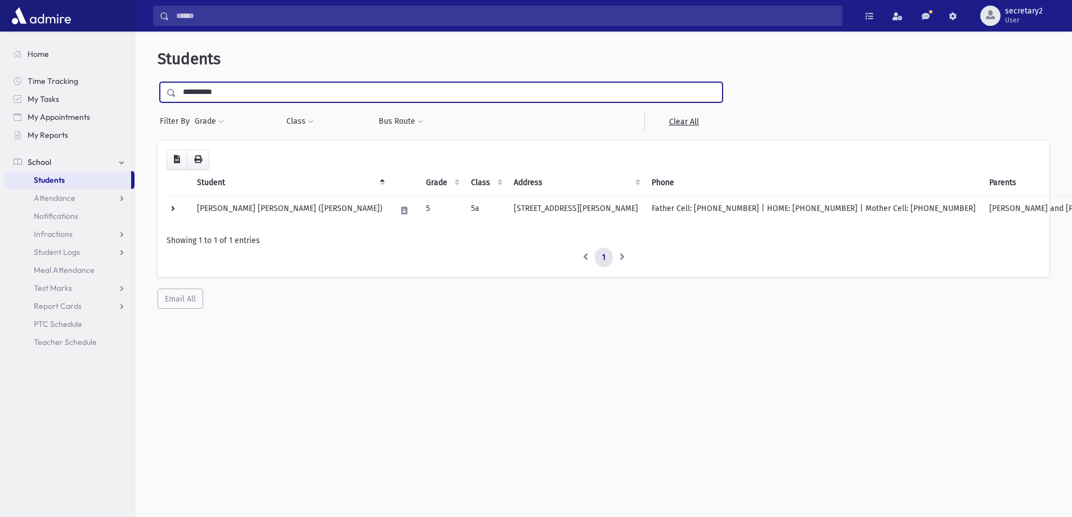
click at [227, 92] on input "**********" at bounding box center [449, 92] width 546 height 20
type input "*"
type input "*****"
click at [158, 82] on input "submit" at bounding box center [174, 89] width 32 height 15
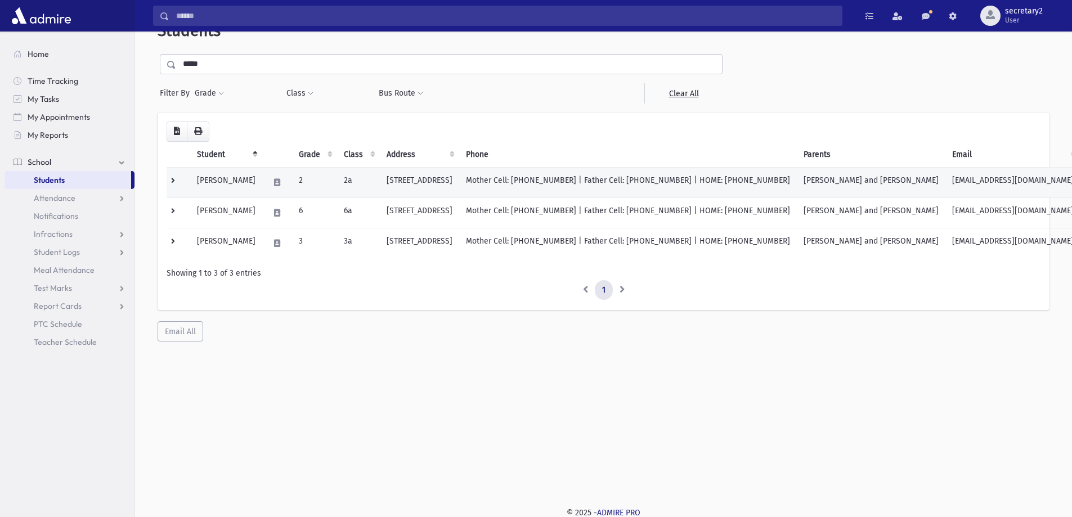
scroll to position [30, 0]
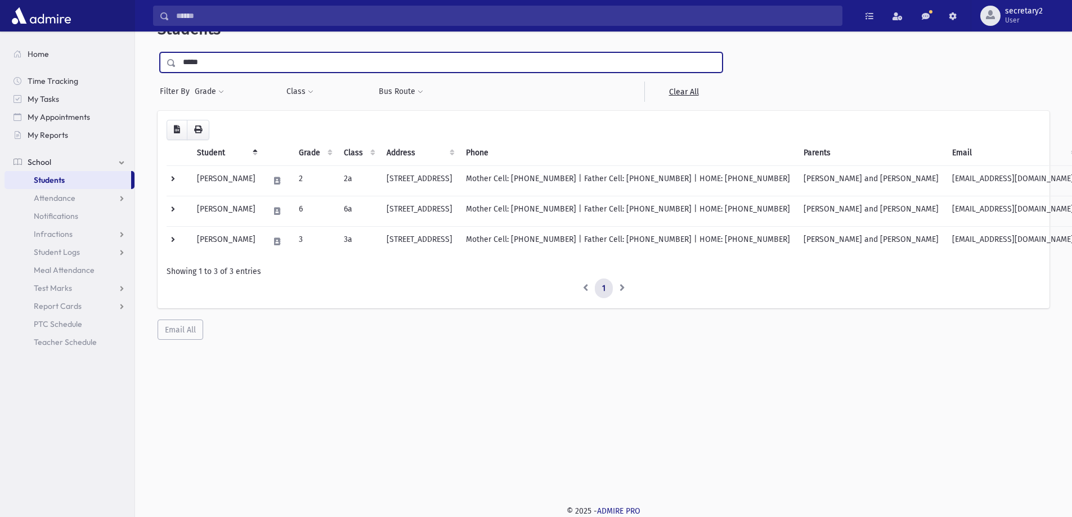
click at [242, 61] on input "*****" at bounding box center [449, 62] width 546 height 20
type input "*"
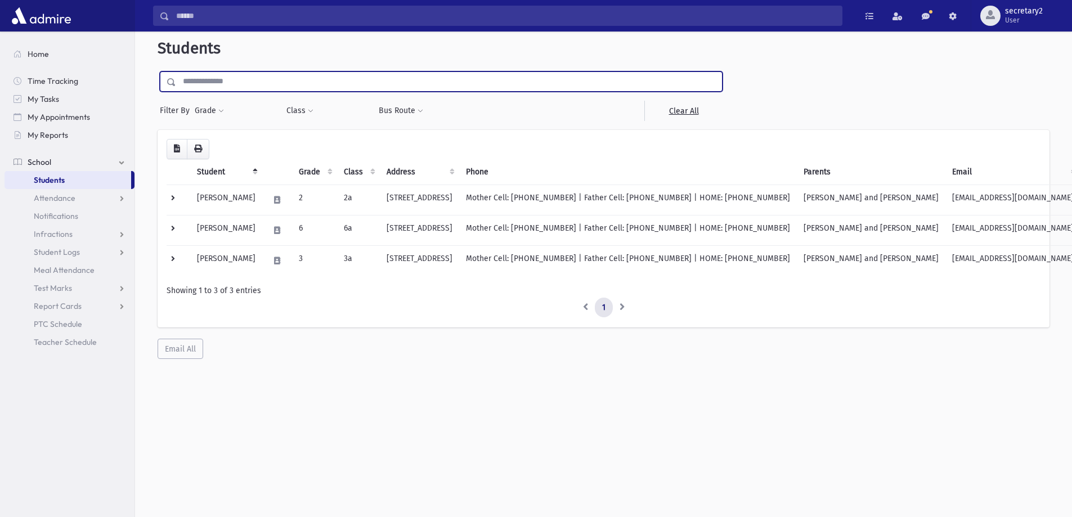
scroll to position [0, 0]
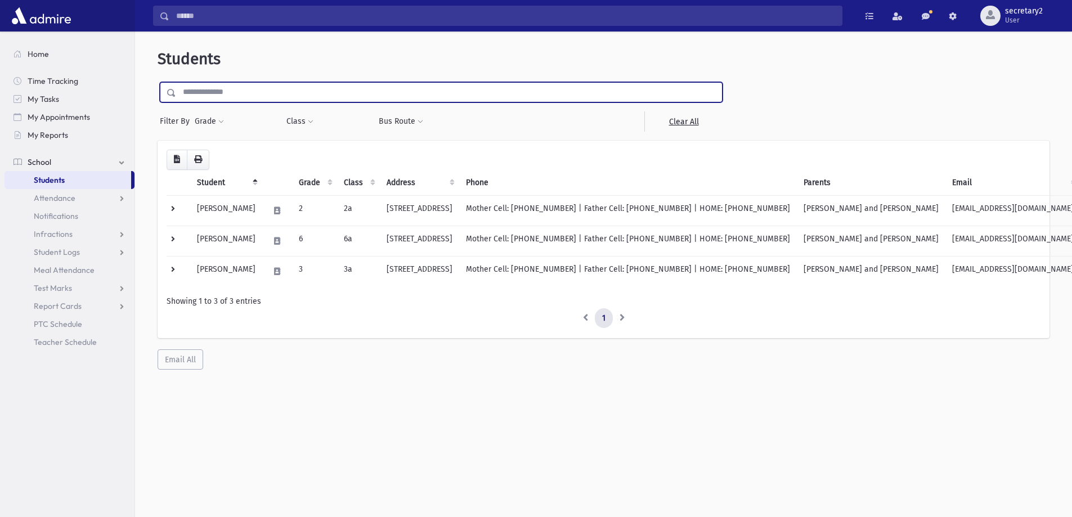
click at [273, 86] on input "text" at bounding box center [449, 92] width 546 height 20
